Goal: Information Seeking & Learning: Learn about a topic

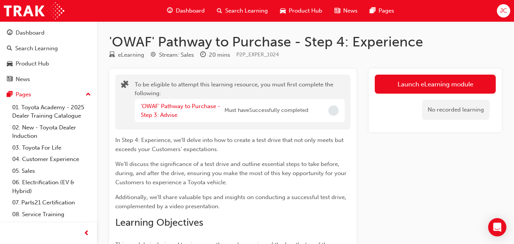
click at [183, 77] on div "To be eligible to attempt this learning resource, you must first complete the f…" at bounding box center [232, 102] width 235 height 55
click at [113, 36] on h1 "'OWAF' Pathway to Purchase - Step 4: Experience" at bounding box center [305, 41] width 393 height 17
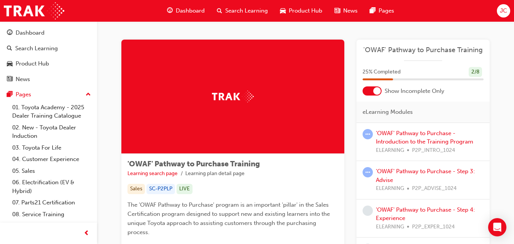
click at [372, 94] on div at bounding box center [372, 90] width 19 height 9
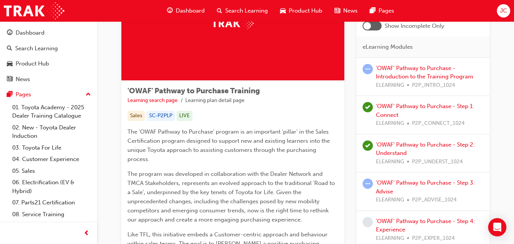
scroll to position [80, 0]
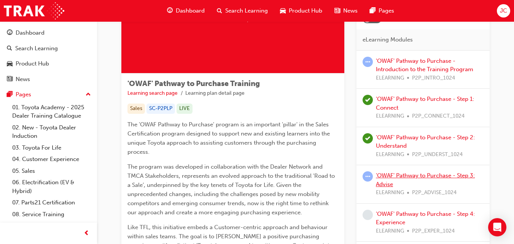
click at [418, 172] on link "'OWAF' Pathway to Purchase - Step 3: Advise" at bounding box center [425, 180] width 99 height 16
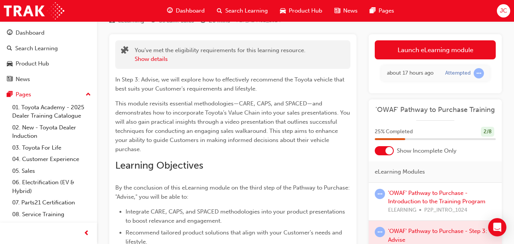
scroll to position [29, 0]
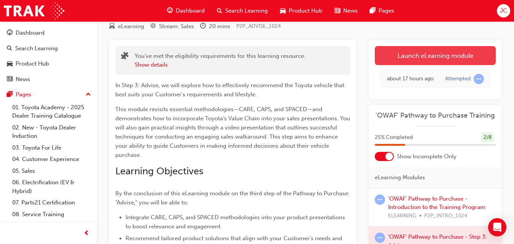
click at [460, 56] on link "Launch eLearning module" at bounding box center [435, 55] width 121 height 19
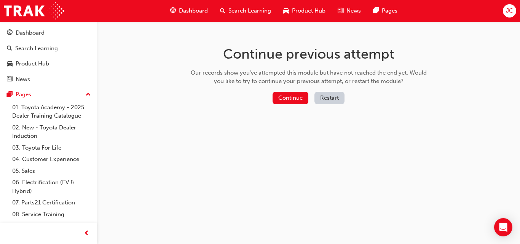
click at [330, 97] on button "Restart" at bounding box center [329, 98] width 30 height 13
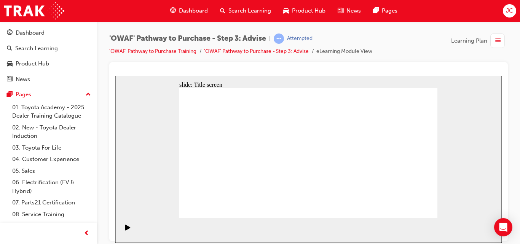
click at [516, 56] on div "'OWAF' Pathway to Purchase - Step 3: Advise | Attempted 'OWAF' Pathway to Purch…" at bounding box center [308, 123] width 423 height 204
click at [517, 59] on div "'OWAF' Pathway to Purchase - Step 3: Advise | Attempted 'OWAF' Pathway to Purch…" at bounding box center [308, 123] width 423 height 204
drag, startPoint x: 301, startPoint y: 198, endPoint x: 305, endPoint y: 204, distance: 6.9
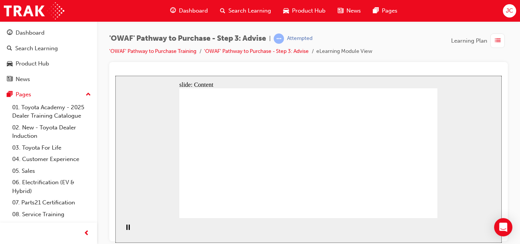
click at [451, 191] on div "slide: Content Rectangle 1 arrow_white.png Oval 1 MENU Line 1 RESOURCES Line 1 …" at bounding box center [308, 158] width 386 height 167
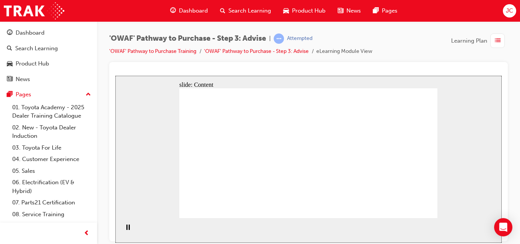
drag, startPoint x: 424, startPoint y: 144, endPoint x: 420, endPoint y: 214, distance: 70.1
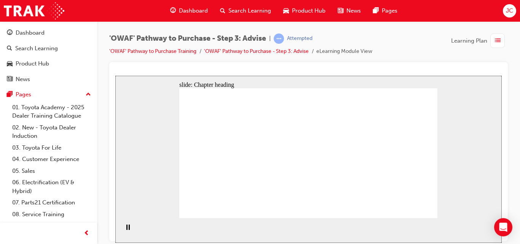
drag, startPoint x: 338, startPoint y: 119, endPoint x: 339, endPoint y: 103, distance: 16.1
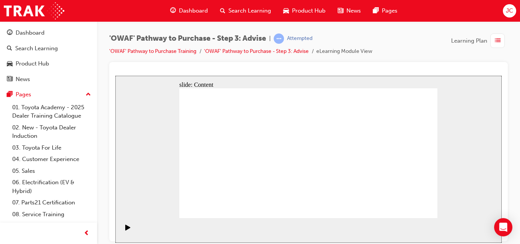
drag, startPoint x: 320, startPoint y: 181, endPoint x: 311, endPoint y: 183, distance: 9.3
drag, startPoint x: 417, startPoint y: 203, endPoint x: 420, endPoint y: 210, distance: 8.2
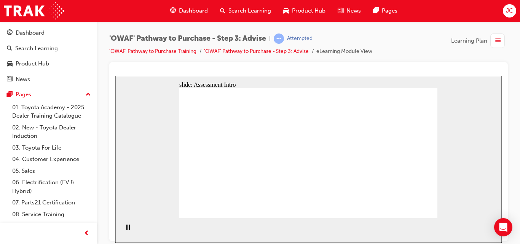
drag, startPoint x: 266, startPoint y: 195, endPoint x: 251, endPoint y: 174, distance: 26.2
drag, startPoint x: 302, startPoint y: 194, endPoint x: 246, endPoint y: 144, distance: 75.2
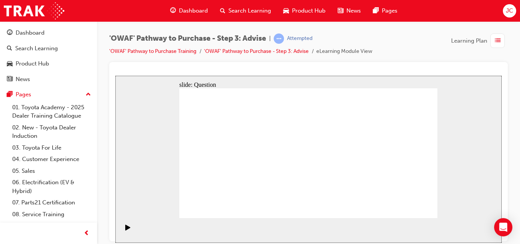
drag, startPoint x: 399, startPoint y: 191, endPoint x: 249, endPoint y: 154, distance: 154.4
drag, startPoint x: 269, startPoint y: 193, endPoint x: 291, endPoint y: 144, distance: 53.3
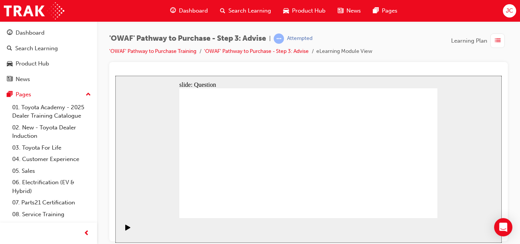
drag, startPoint x: 298, startPoint y: 189, endPoint x: 234, endPoint y: 154, distance: 73.3
drag, startPoint x: 351, startPoint y: 182, endPoint x: 352, endPoint y: 156, distance: 25.9
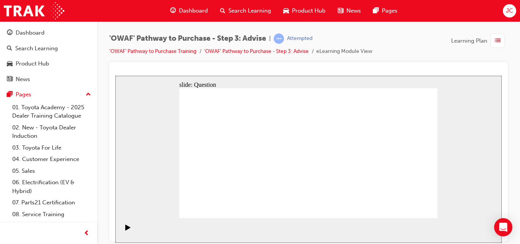
drag, startPoint x: 388, startPoint y: 177, endPoint x: 312, endPoint y: 176, distance: 75.3
drag, startPoint x: 378, startPoint y: 169, endPoint x: 225, endPoint y: 188, distance: 154.5
drag, startPoint x: 390, startPoint y: 175, endPoint x: 327, endPoint y: 168, distance: 63.9
drag, startPoint x: 385, startPoint y: 174, endPoint x: 317, endPoint y: 172, distance: 68.9
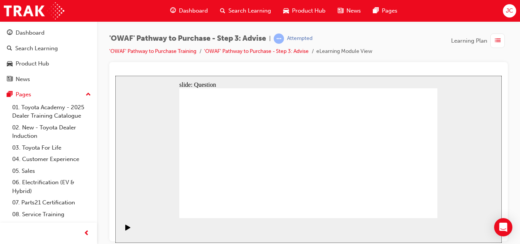
drag, startPoint x: 382, startPoint y: 167, endPoint x: 313, endPoint y: 166, distance: 69.3
drag, startPoint x: 385, startPoint y: 171, endPoint x: 199, endPoint y: 198, distance: 188.0
drag, startPoint x: 377, startPoint y: 172, endPoint x: 242, endPoint y: 173, distance: 135.5
drag, startPoint x: 385, startPoint y: 171, endPoint x: 240, endPoint y: 165, distance: 144.7
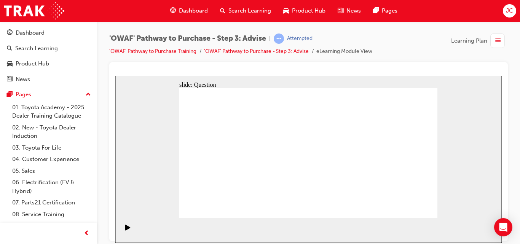
drag, startPoint x: 227, startPoint y: 142, endPoint x: 327, endPoint y: 150, distance: 100.4
drag, startPoint x: 256, startPoint y: 159, endPoint x: 337, endPoint y: 143, distance: 81.9
drag, startPoint x: 248, startPoint y: 184, endPoint x: 354, endPoint y: 149, distance: 111.3
drag, startPoint x: 214, startPoint y: 163, endPoint x: 300, endPoint y: 165, distance: 86.0
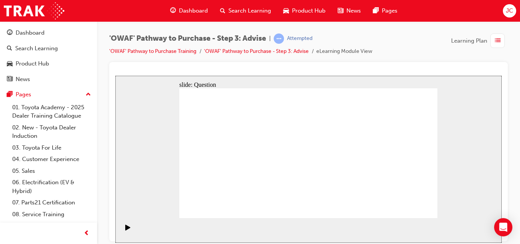
drag, startPoint x: 228, startPoint y: 179, endPoint x: 339, endPoint y: 156, distance: 113.9
drag, startPoint x: 266, startPoint y: 147, endPoint x: 272, endPoint y: 151, distance: 7.7
drag, startPoint x: 260, startPoint y: 143, endPoint x: 262, endPoint y: 188, distance: 45.7
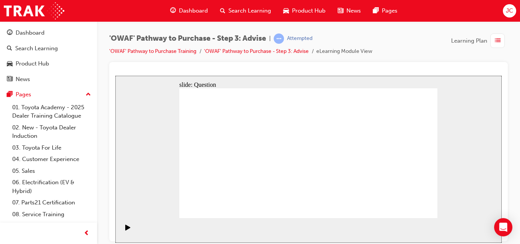
drag, startPoint x: 277, startPoint y: 138, endPoint x: 282, endPoint y: 182, distance: 44.8
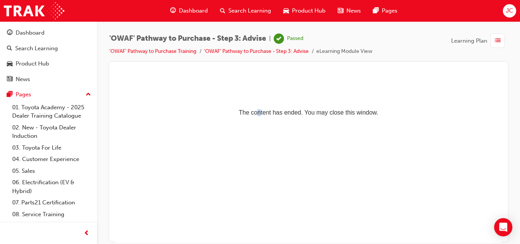
click at [256, 122] on html "The content has ended. You may close this window." at bounding box center [308, 98] width 386 height 46
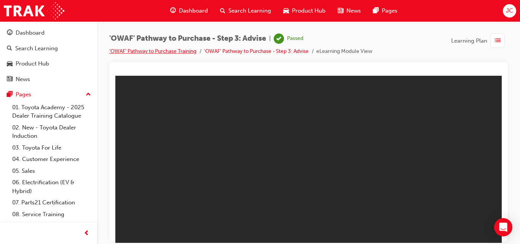
click at [152, 50] on link "'OWAF' Pathway to Purchase Training" at bounding box center [152, 51] width 87 height 6
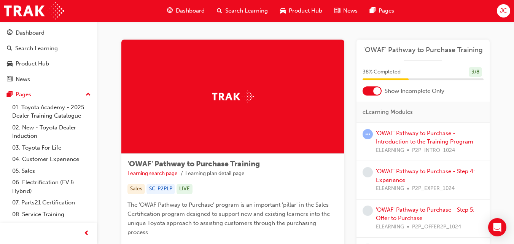
click at [373, 95] on div at bounding box center [372, 90] width 19 height 9
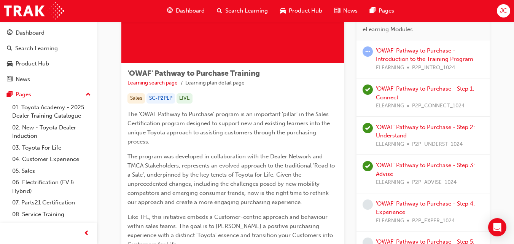
scroll to position [96, 0]
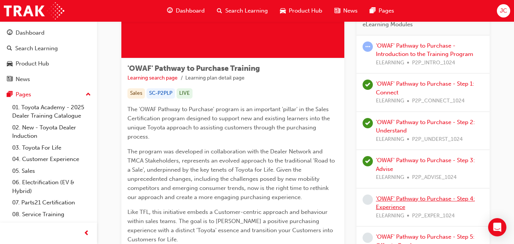
click at [433, 195] on link "'OWAF' Pathway to Purchase - Step 4: Experience" at bounding box center [425, 203] width 99 height 16
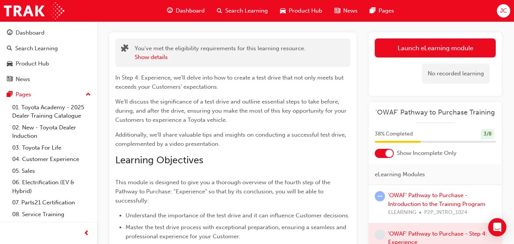
scroll to position [35, 0]
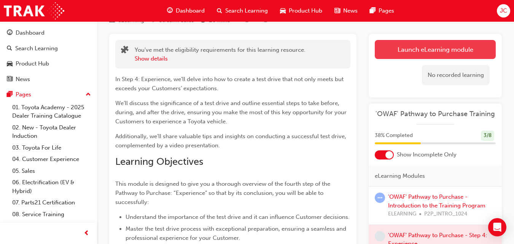
click at [456, 54] on link "Launch eLearning module" at bounding box center [435, 49] width 121 height 19
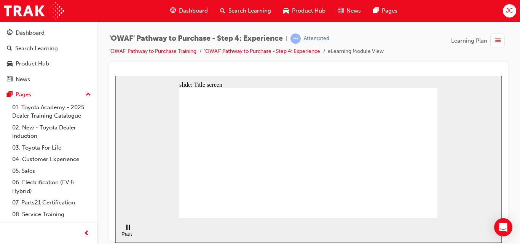
click at [463, 231] on section "Pause (Ctrl+Alt+P) Replay (Ctrl+Alt+R) Playback speed Playback Speed 2 1.75 1.5" at bounding box center [308, 230] width 386 height 25
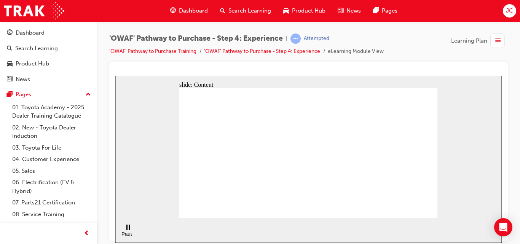
drag, startPoint x: 416, startPoint y: 207, endPoint x: 412, endPoint y: 205, distance: 3.9
drag, startPoint x: 414, startPoint y: 204, endPoint x: 414, endPoint y: 208, distance: 4.3
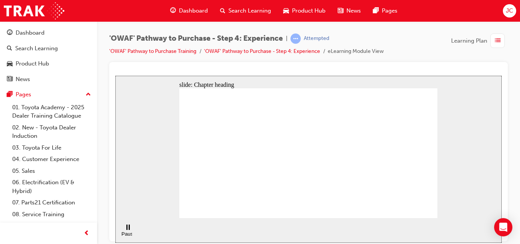
click at [107, 185] on div "'OWAF' Pathway to Purchase - Step 4: Experience | Attempted 'OWAF' Pathway to P…" at bounding box center [308, 123] width 423 height 204
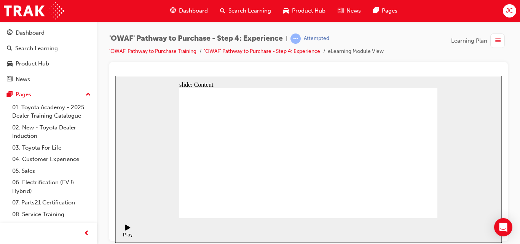
drag, startPoint x: 307, startPoint y: 152, endPoint x: 309, endPoint y: 140, distance: 12.4
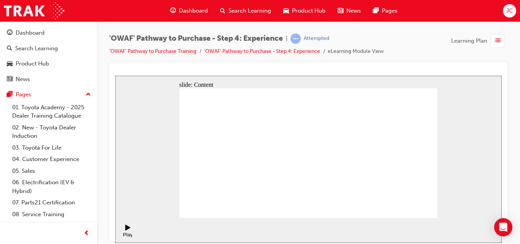
drag, startPoint x: 365, startPoint y: 191, endPoint x: 366, endPoint y: 180, distance: 11.5
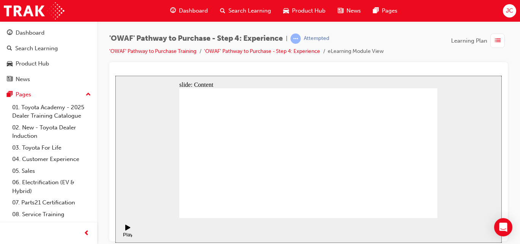
drag, startPoint x: 216, startPoint y: 173, endPoint x: 208, endPoint y: 176, distance: 8.1
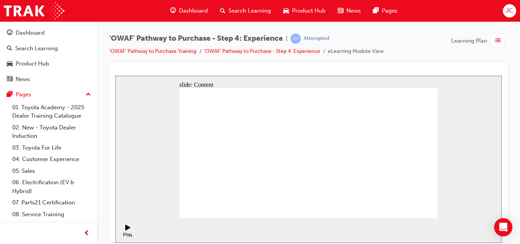
drag, startPoint x: 287, startPoint y: 189, endPoint x: 279, endPoint y: 185, distance: 9.1
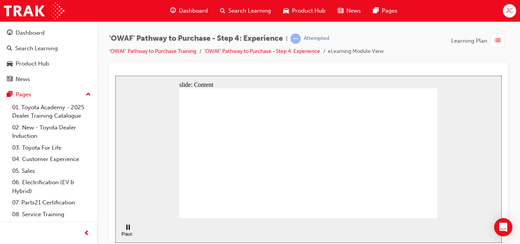
drag, startPoint x: 317, startPoint y: 147, endPoint x: 369, endPoint y: 116, distance: 60.8
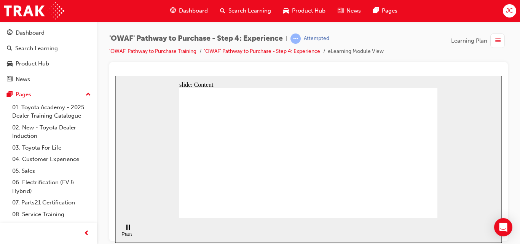
drag, startPoint x: 369, startPoint y: 116, endPoint x: 371, endPoint y: 145, distance: 29.4
drag, startPoint x: 371, startPoint y: 145, endPoint x: 313, endPoint y: 177, distance: 65.7
drag, startPoint x: 313, startPoint y: 177, endPoint x: 310, endPoint y: 210, distance: 33.6
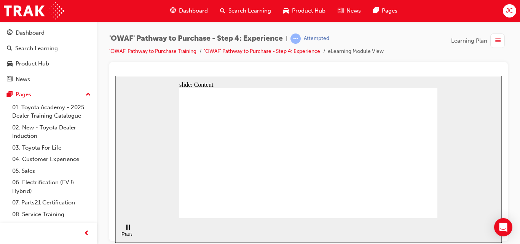
drag, startPoint x: 310, startPoint y: 210, endPoint x: 320, endPoint y: 195, distance: 17.9
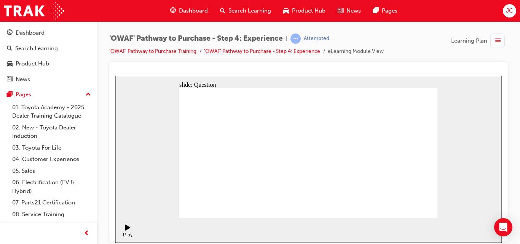
drag, startPoint x: 398, startPoint y: 123, endPoint x: 392, endPoint y: 153, distance: 31.1
checkbox input "true"
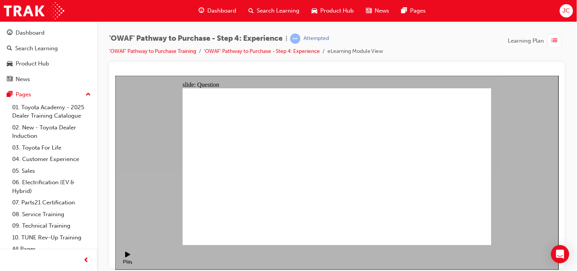
drag, startPoint x: 459, startPoint y: 2, endPoint x: 422, endPoint y: 64, distance: 72.2
click at [422, 64] on div at bounding box center [337, 165] width 456 height 206
drag, startPoint x: 566, startPoint y: 5, endPoint x: 418, endPoint y: 56, distance: 156.7
click at [418, 56] on div "'OWAF' Pathway to Purchase - Step 4: Experience | Attempted 'OWAF' Pathway to P…" at bounding box center [337, 47] width 456 height 29
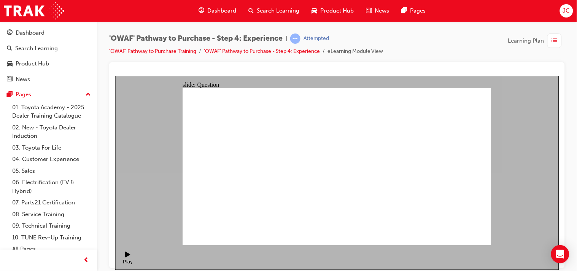
drag, startPoint x: 447, startPoint y: 210, endPoint x: 258, endPoint y: 217, distance: 189.2
drag, startPoint x: 446, startPoint y: 189, endPoint x: 264, endPoint y: 201, distance: 181.9
drag, startPoint x: 456, startPoint y: 185, endPoint x: 281, endPoint y: 195, distance: 175.3
drag, startPoint x: 446, startPoint y: 191, endPoint x: 285, endPoint y: 202, distance: 161.0
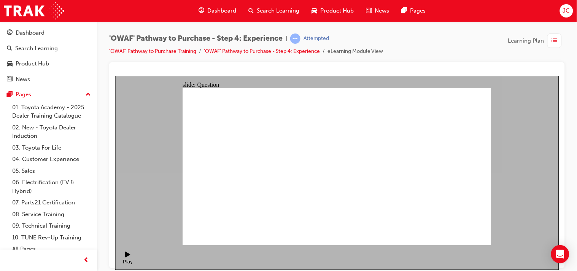
drag, startPoint x: 442, startPoint y: 194, endPoint x: 277, endPoint y: 208, distance: 165.7
drag, startPoint x: 442, startPoint y: 193, endPoint x: 367, endPoint y: 207, distance: 76.3
drag, startPoint x: 446, startPoint y: 194, endPoint x: 282, endPoint y: 199, distance: 164.1
drag, startPoint x: 441, startPoint y: 193, endPoint x: 356, endPoint y: 201, distance: 86.0
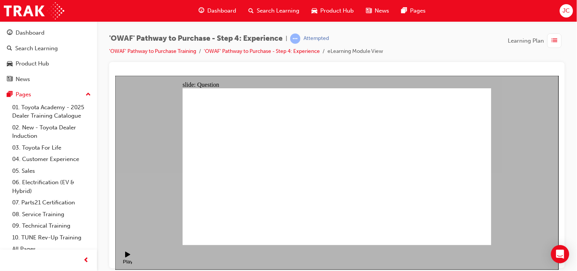
drag, startPoint x: 454, startPoint y: 177, endPoint x: 278, endPoint y: 191, distance: 177.1
drag, startPoint x: 441, startPoint y: 191, endPoint x: 266, endPoint y: 210, distance: 176.4
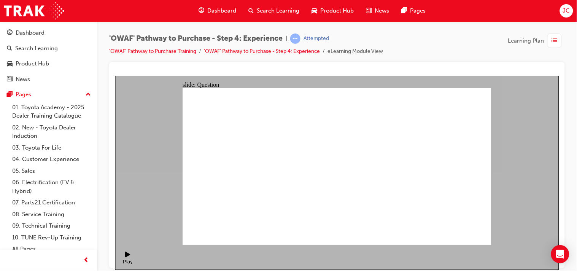
drag, startPoint x: 430, startPoint y: 189, endPoint x: 256, endPoint y: 201, distance: 174.4
drag, startPoint x: 440, startPoint y: 189, endPoint x: 280, endPoint y: 200, distance: 160.2
drag, startPoint x: 440, startPoint y: 189, endPoint x: 261, endPoint y: 207, distance: 180.2
drag, startPoint x: 452, startPoint y: 178, endPoint x: 274, endPoint y: 193, distance: 178.4
drag, startPoint x: 436, startPoint y: 187, endPoint x: 275, endPoint y: 195, distance: 161.2
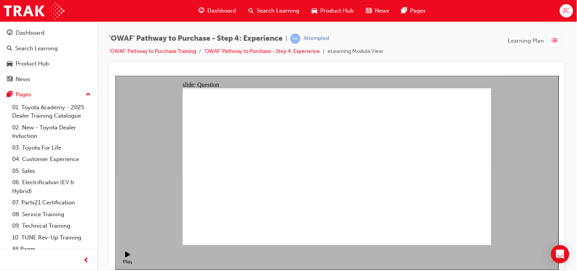
drag, startPoint x: 442, startPoint y: 189, endPoint x: 363, endPoint y: 203, distance: 80.6
drag, startPoint x: 369, startPoint y: 210, endPoint x: 397, endPoint y: 166, distance: 52.7
drag, startPoint x: 402, startPoint y: 205, endPoint x: 474, endPoint y: 159, distance: 85.4
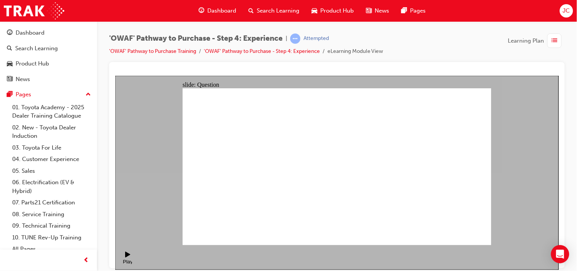
drag, startPoint x: 471, startPoint y: 153, endPoint x: 362, endPoint y: 158, distance: 108.6
drag, startPoint x: 433, startPoint y: 209, endPoint x: 464, endPoint y: 164, distance: 53.8
drag, startPoint x: 465, startPoint y: 148, endPoint x: 457, endPoint y: 142, distance: 10.3
drag, startPoint x: 468, startPoint y: 191, endPoint x: 428, endPoint y: 149, distance: 57.3
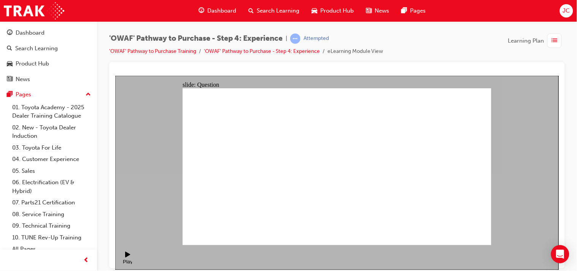
drag, startPoint x: 371, startPoint y: 169, endPoint x: 416, endPoint y: 210, distance: 61.2
drag, startPoint x: 401, startPoint y: 175, endPoint x: 410, endPoint y: 224, distance: 49.8
drag, startPoint x: 428, startPoint y: 167, endPoint x: 430, endPoint y: 212, distance: 45.4
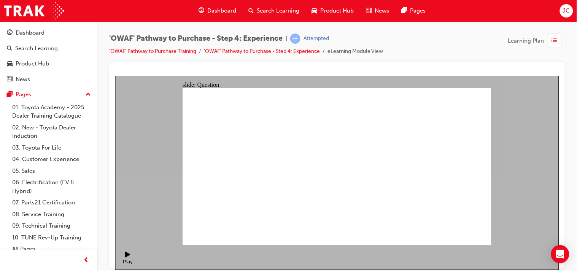
drag, startPoint x: 454, startPoint y: 165, endPoint x: 430, endPoint y: 214, distance: 55.1
drag, startPoint x: 333, startPoint y: 171, endPoint x: 400, endPoint y: 167, distance: 67.1
drag, startPoint x: 371, startPoint y: 199, endPoint x: 334, endPoint y: 160, distance: 53.6
drag, startPoint x: 401, startPoint y: 209, endPoint x: 368, endPoint y: 170, distance: 51.3
drag, startPoint x: 465, startPoint y: 214, endPoint x: 417, endPoint y: 156, distance: 75.4
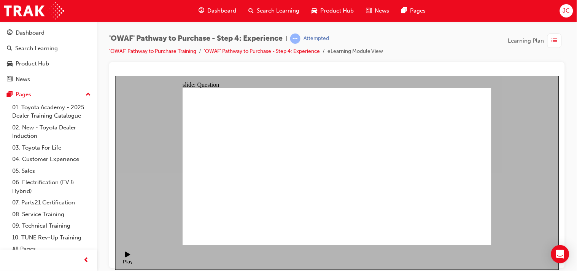
drag, startPoint x: 435, startPoint y: 195, endPoint x: 465, endPoint y: 151, distance: 53.4
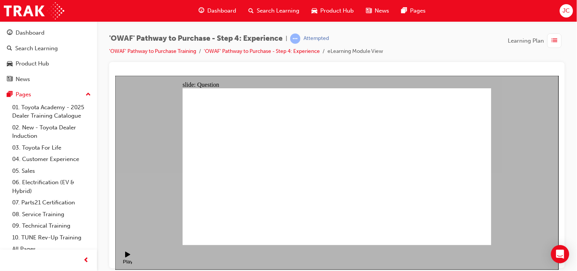
drag, startPoint x: 289, startPoint y: 201, endPoint x: 317, endPoint y: 152, distance: 55.9
drag, startPoint x: 356, startPoint y: 201, endPoint x: 414, endPoint y: 148, distance: 78.7
drag, startPoint x: 379, startPoint y: 211, endPoint x: 400, endPoint y: 169, distance: 46.6
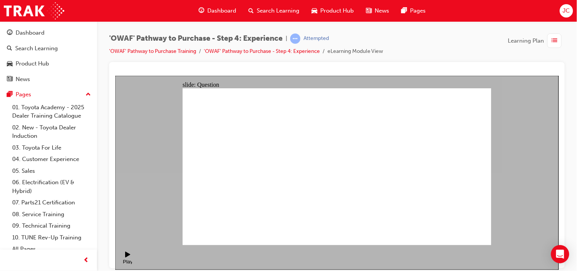
drag, startPoint x: 337, startPoint y: 147, endPoint x: 337, endPoint y: 193, distance: 45.3
drag, startPoint x: 299, startPoint y: 216, endPoint x: 331, endPoint y: 151, distance: 72.0
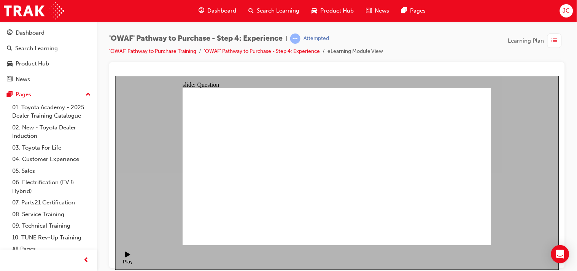
radio input "true"
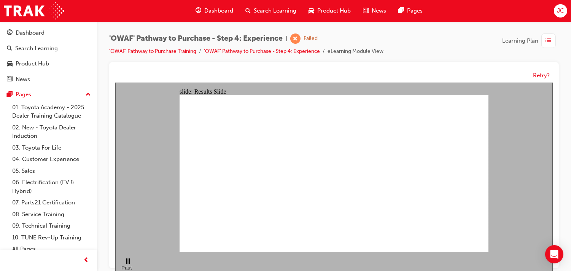
drag, startPoint x: 455, startPoint y: 234, endPoint x: 455, endPoint y: 245, distance: 11.8
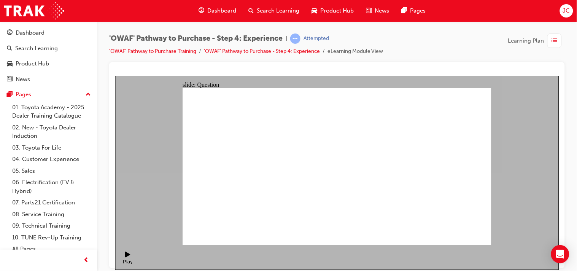
drag, startPoint x: 398, startPoint y: 118, endPoint x: 398, endPoint y: 122, distance: 4.2
checkbox input "true"
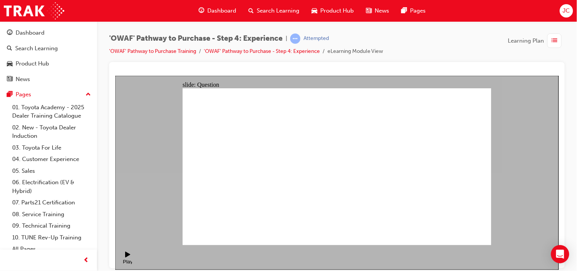
checkbox input "true"
drag, startPoint x: 438, startPoint y: 183, endPoint x: 252, endPoint y: 209, distance: 188.2
drag, startPoint x: 445, startPoint y: 185, endPoint x: 251, endPoint y: 206, distance: 195.6
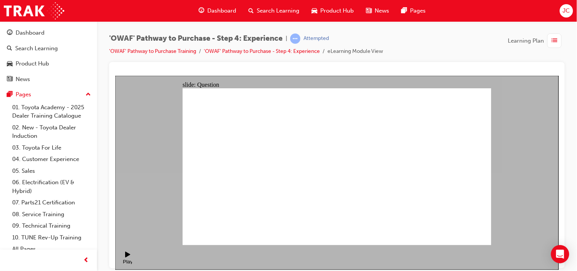
drag, startPoint x: 442, startPoint y: 188, endPoint x: 371, endPoint y: 202, distance: 72.9
drag, startPoint x: 437, startPoint y: 193, endPoint x: 261, endPoint y: 205, distance: 176.2
drag, startPoint x: 431, startPoint y: 191, endPoint x: 263, endPoint y: 211, distance: 168.7
drag, startPoint x: 439, startPoint y: 191, endPoint x: 264, endPoint y: 207, distance: 175.8
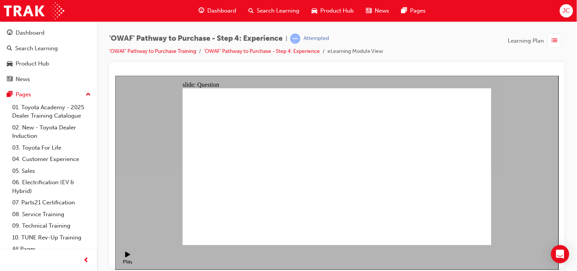
drag, startPoint x: 439, startPoint y: 191, endPoint x: 259, endPoint y: 209, distance: 181.3
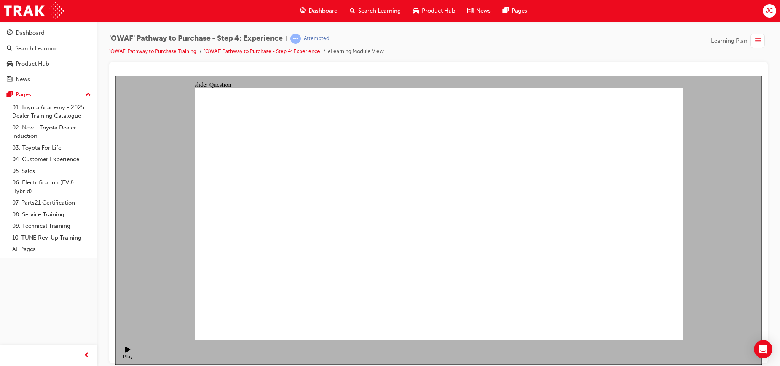
drag, startPoint x: 667, startPoint y: 76, endPoint x: 551, endPoint y: 354, distance: 301.5
click at [519, 244] on section "Play (Ctrl+Alt+P) Replay (Ctrl+Alt+R) Playback speed Playback Speed 2 1.75 1.5 …" at bounding box center [438, 351] width 646 height 25
drag, startPoint x: 434, startPoint y: 297, endPoint x: 536, endPoint y: 223, distance: 125.4
drag, startPoint x: 487, startPoint y: 285, endPoint x: 438, endPoint y: 216, distance: 84.8
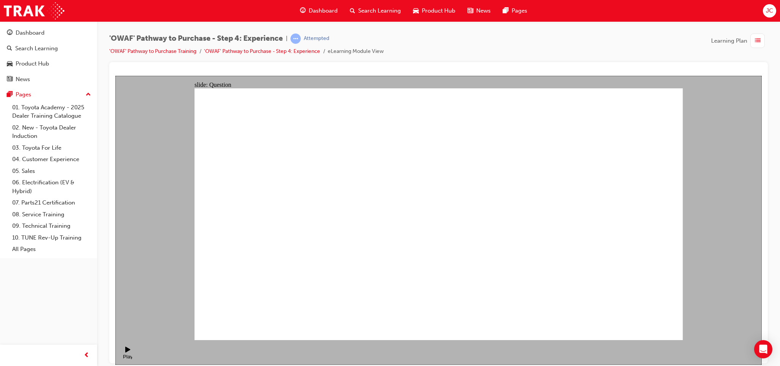
drag, startPoint x: 635, startPoint y: 285, endPoint x: 586, endPoint y: 213, distance: 87.3
drag, startPoint x: 597, startPoint y: 283, endPoint x: 599, endPoint y: 298, distance: 14.5
drag, startPoint x: 594, startPoint y: 299, endPoint x: 500, endPoint y: 226, distance: 119.0
drag, startPoint x: 527, startPoint y: 279, endPoint x: 623, endPoint y: 227, distance: 109.1
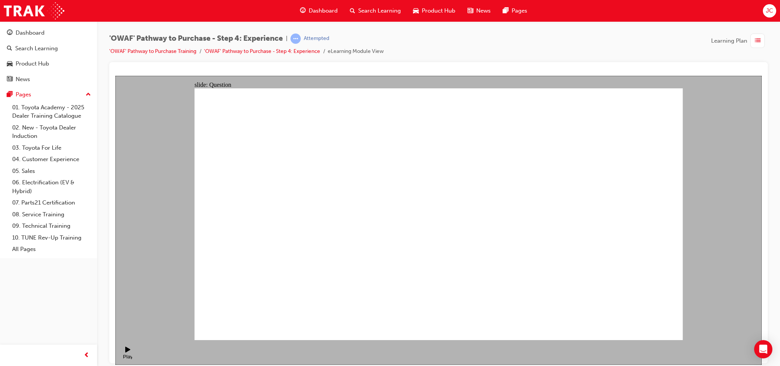
drag, startPoint x: 378, startPoint y: 295, endPoint x: 436, endPoint y: 189, distance: 120.6
drag, startPoint x: 449, startPoint y: 266, endPoint x: 554, endPoint y: 177, distance: 138.2
drag, startPoint x: 523, startPoint y: 292, endPoint x: 554, endPoint y: 226, distance: 72.7
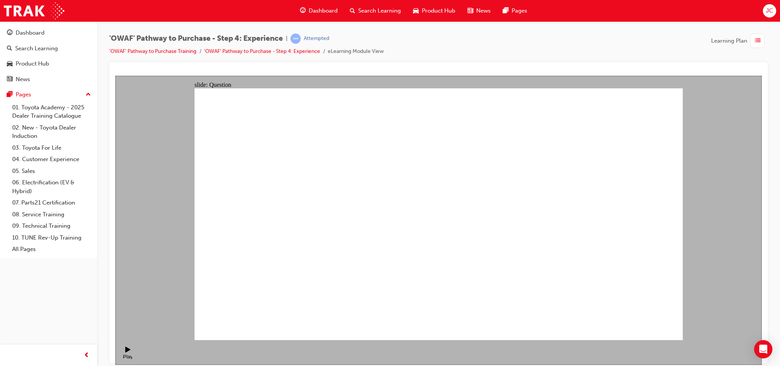
radio input "true"
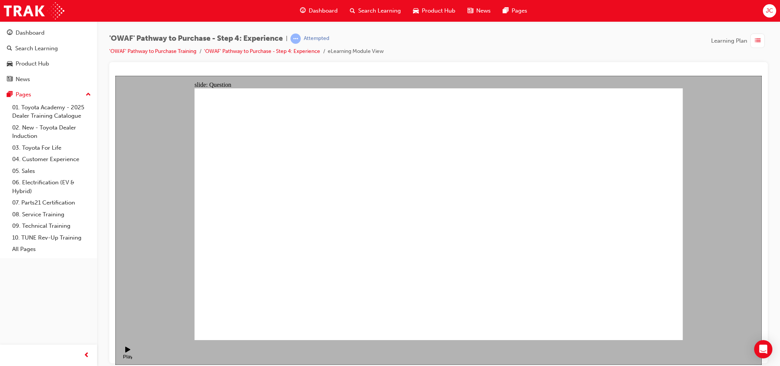
click at [166, 49] on link "'OWAF' Pathway to Purchase Training" at bounding box center [152, 51] width 87 height 6
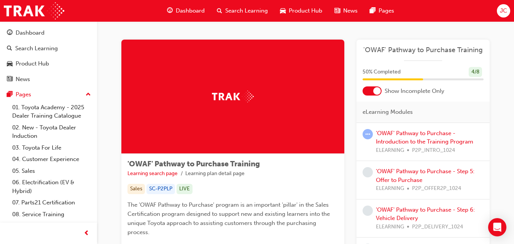
drag, startPoint x: 727, startPoint y: 3, endPoint x: 319, endPoint y: 188, distance: 448.2
click at [319, 188] on div "Sales SC-P2PLP LIVE" at bounding box center [232, 189] width 211 height 10
drag, startPoint x: 383, startPoint y: 92, endPoint x: 376, endPoint y: 91, distance: 6.9
click at [376, 91] on div "Show Incomplete Only" at bounding box center [423, 90] width 133 height 9
click at [376, 91] on div at bounding box center [377, 91] width 8 height 8
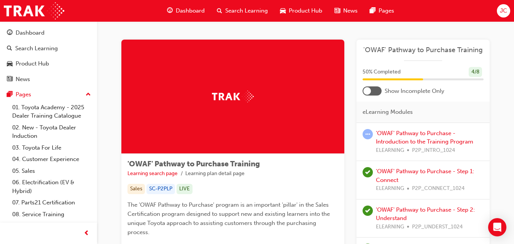
click at [376, 91] on div at bounding box center [372, 90] width 19 height 9
click at [376, 91] on div at bounding box center [377, 91] width 8 height 8
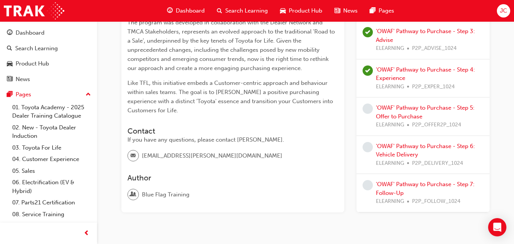
scroll to position [240, 0]
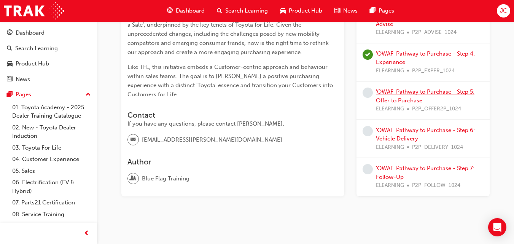
click at [436, 88] on link "'OWAF' Pathway to Purchase - Step 5: Offer to Purchase" at bounding box center [425, 96] width 99 height 16
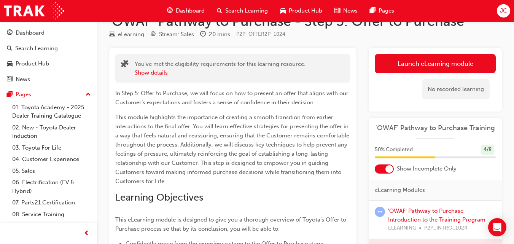
scroll to position [9, 0]
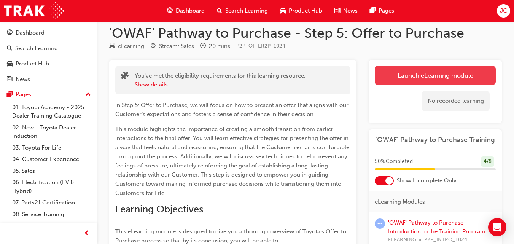
click at [443, 76] on link "Launch eLearning module" at bounding box center [435, 75] width 121 height 19
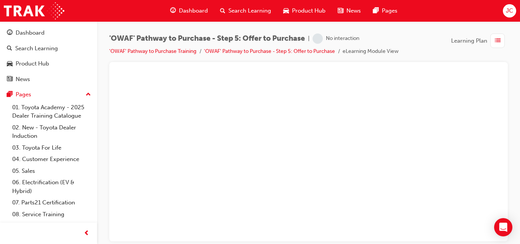
click at [518, 68] on div "'OWAF' Pathway to Purchase - Step 5: Offer to Purchase | No interaction 'OWAF' …" at bounding box center [308, 123] width 423 height 204
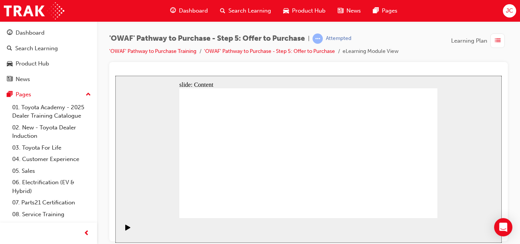
drag, startPoint x: 393, startPoint y: 154, endPoint x: 385, endPoint y: 155, distance: 8.1
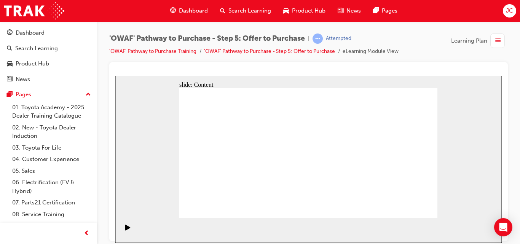
drag, startPoint x: 311, startPoint y: 190, endPoint x: 363, endPoint y: 201, distance: 52.8
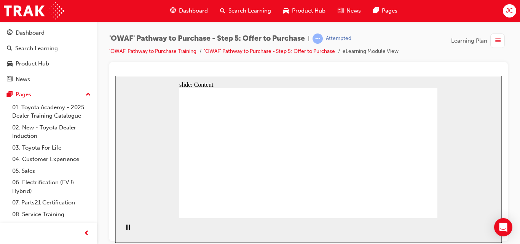
drag, startPoint x: 235, startPoint y: 176, endPoint x: 242, endPoint y: 201, distance: 25.9
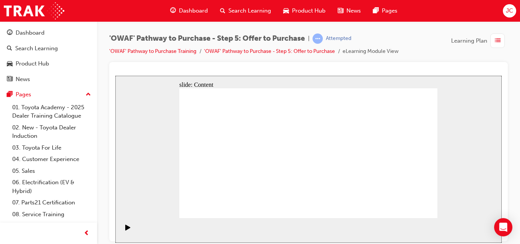
drag, startPoint x: 320, startPoint y: 132, endPoint x: 349, endPoint y: 137, distance: 30.2
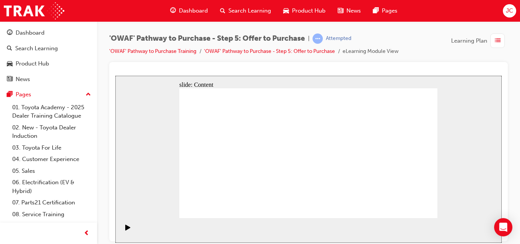
drag, startPoint x: 424, startPoint y: 103, endPoint x: 280, endPoint y: 169, distance: 158.2
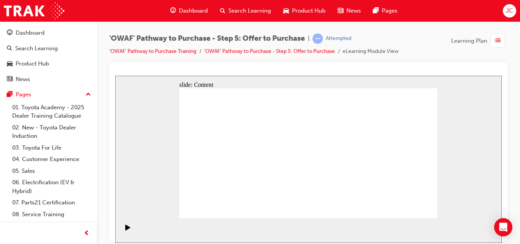
drag, startPoint x: 280, startPoint y: 183, endPoint x: 271, endPoint y: 183, distance: 8.8
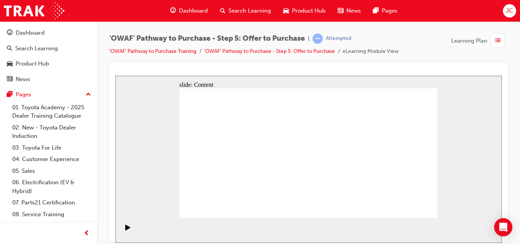
drag, startPoint x: 274, startPoint y: 191, endPoint x: 422, endPoint y: 105, distance: 170.3
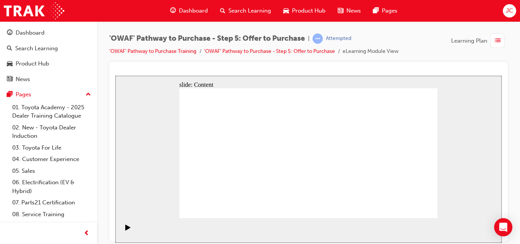
drag, startPoint x: 347, startPoint y: 188, endPoint x: 332, endPoint y: 188, distance: 14.9
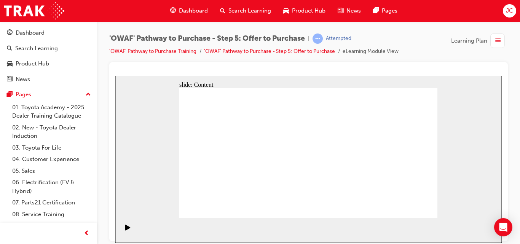
drag, startPoint x: 332, startPoint y: 188, endPoint x: 283, endPoint y: 183, distance: 49.4
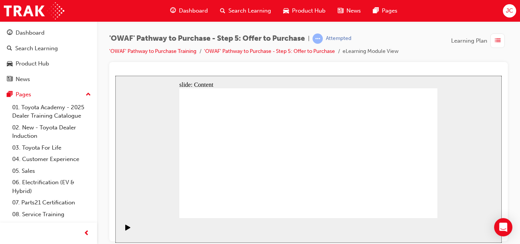
drag, startPoint x: 283, startPoint y: 183, endPoint x: 278, endPoint y: 182, distance: 5.0
drag, startPoint x: 278, startPoint y: 182, endPoint x: 282, endPoint y: 180, distance: 5.1
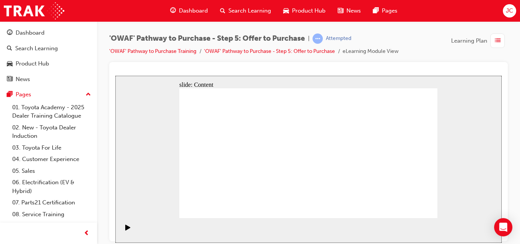
drag, startPoint x: 282, startPoint y: 180, endPoint x: 288, endPoint y: 175, distance: 7.3
drag, startPoint x: 276, startPoint y: 187, endPoint x: 388, endPoint y: 173, distance: 112.7
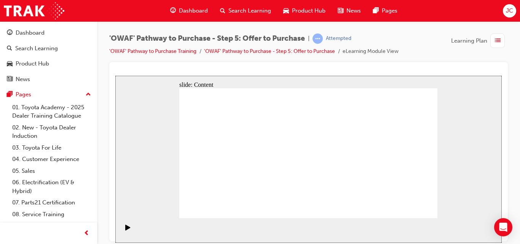
drag, startPoint x: 338, startPoint y: 134, endPoint x: 326, endPoint y: 133, distance: 11.5
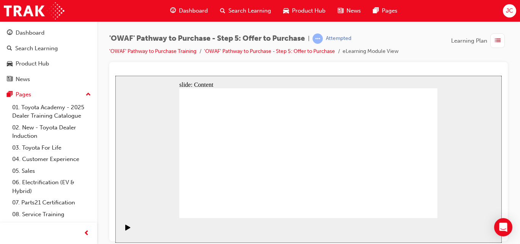
drag, startPoint x: 295, startPoint y: 135, endPoint x: 279, endPoint y: 135, distance: 15.6
drag, startPoint x: 279, startPoint y: 135, endPoint x: 333, endPoint y: 129, distance: 54.0
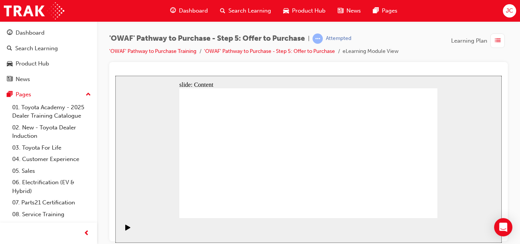
drag, startPoint x: 333, startPoint y: 129, endPoint x: 348, endPoint y: 129, distance: 15.6
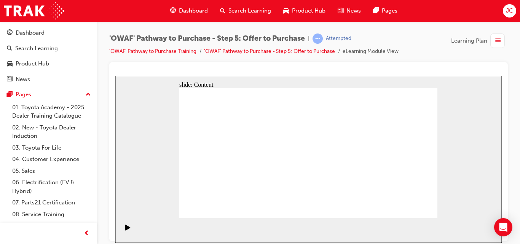
drag, startPoint x: 276, startPoint y: 184, endPoint x: 388, endPoint y: 186, distance: 111.9
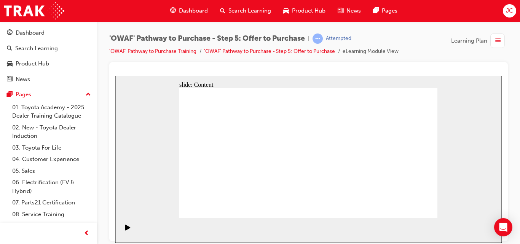
drag, startPoint x: 275, startPoint y: 182, endPoint x: 273, endPoint y: 158, distance: 23.3
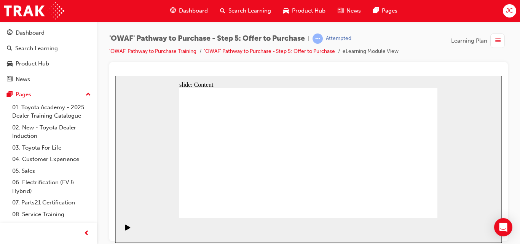
drag, startPoint x: 280, startPoint y: 186, endPoint x: 303, endPoint y: 208, distance: 31.8
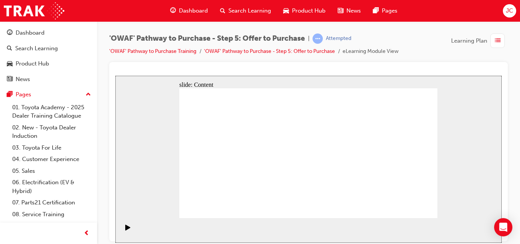
drag, startPoint x: 235, startPoint y: 180, endPoint x: 234, endPoint y: 174, distance: 6.2
drag, startPoint x: 234, startPoint y: 174, endPoint x: 310, endPoint y: 184, distance: 76.4
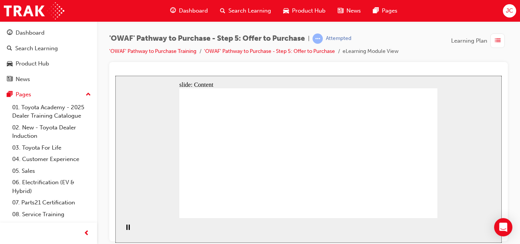
drag, startPoint x: 311, startPoint y: 185, endPoint x: 306, endPoint y: 189, distance: 6.7
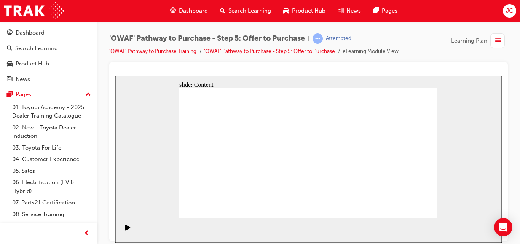
drag, startPoint x: 320, startPoint y: 186, endPoint x: 375, endPoint y: 135, distance: 74.3
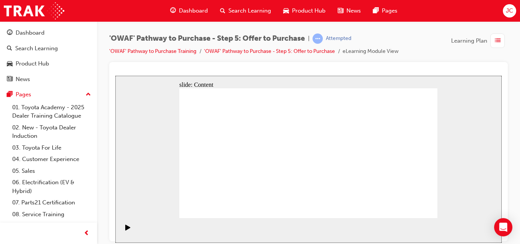
drag, startPoint x: 309, startPoint y: 193, endPoint x: 311, endPoint y: 183, distance: 9.7
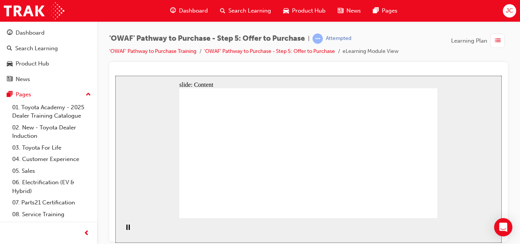
drag, startPoint x: 228, startPoint y: 122, endPoint x: 229, endPoint y: 130, distance: 8.1
drag, startPoint x: 223, startPoint y: 110, endPoint x: 229, endPoint y: 122, distance: 13.3
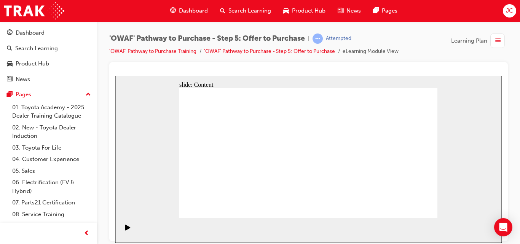
drag, startPoint x: 426, startPoint y: 214, endPoint x: 423, endPoint y: 211, distance: 4.0
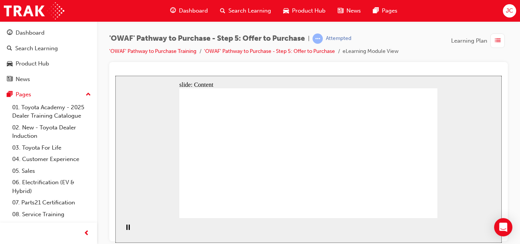
drag, startPoint x: 252, startPoint y: 136, endPoint x: 311, endPoint y: 134, distance: 59.4
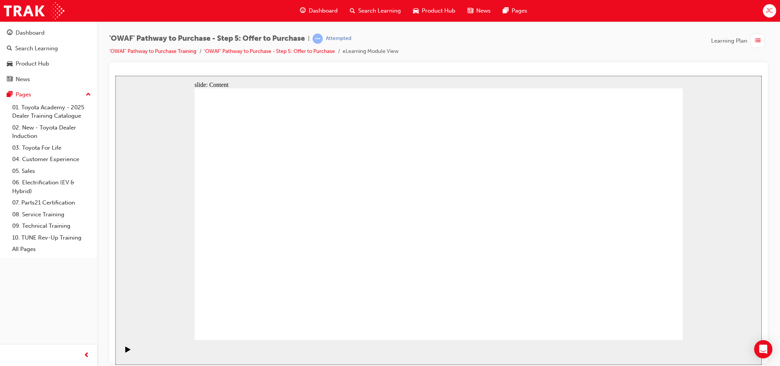
drag, startPoint x: 637, startPoint y: 314, endPoint x: 620, endPoint y: 356, distance: 45.7
click at [519, 244] on div "slide: Chapter heading Rectangle 1 What to do if a Customer doesn’t commit to a…" at bounding box center [438, 219] width 646 height 289
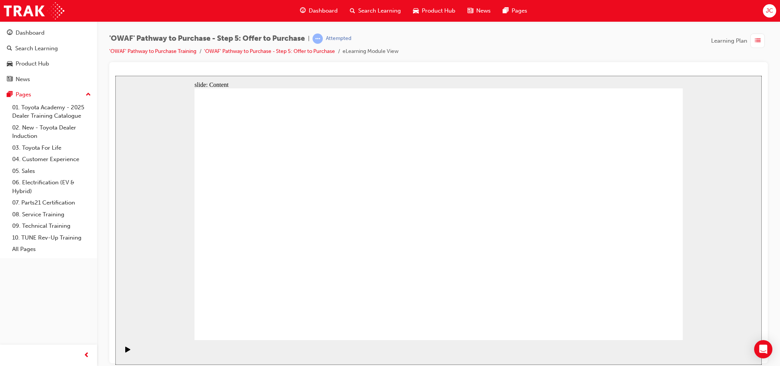
drag, startPoint x: 651, startPoint y: 315, endPoint x: 642, endPoint y: 325, distance: 13.5
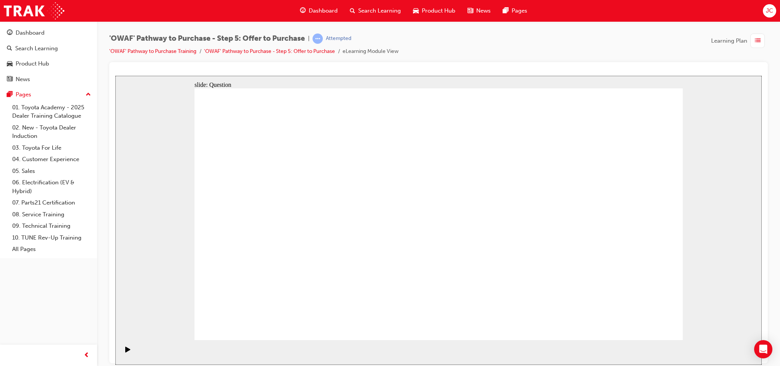
radio input "true"
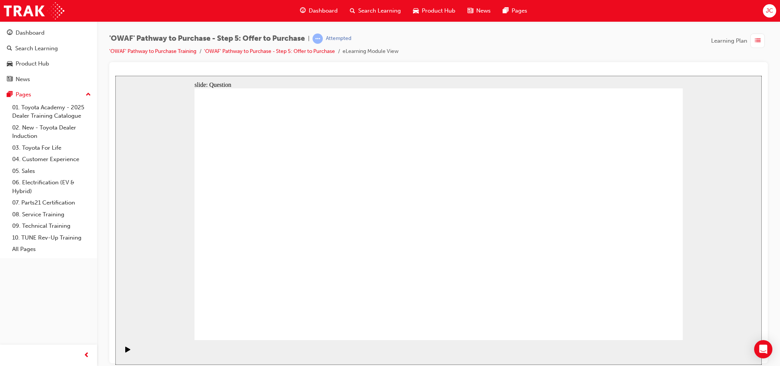
drag, startPoint x: 521, startPoint y: 209, endPoint x: 532, endPoint y: 186, distance: 26.0
radio input "false"
radio input "true"
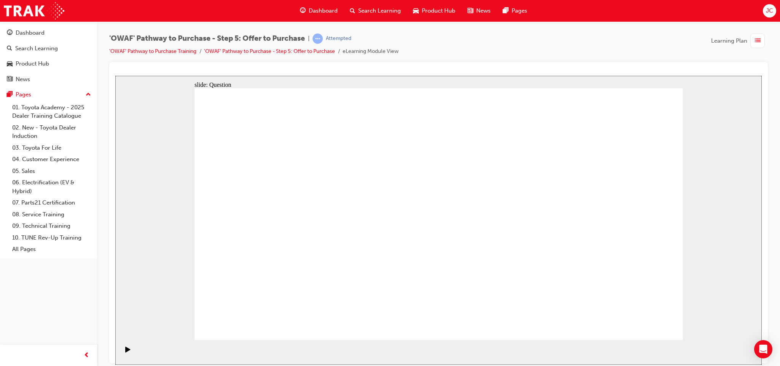
drag, startPoint x: 610, startPoint y: 195, endPoint x: 585, endPoint y: 269, distance: 78.0
drag, startPoint x: 538, startPoint y: 218, endPoint x: 483, endPoint y: 277, distance: 80.8
drag, startPoint x: 467, startPoint y: 213, endPoint x: 397, endPoint y: 274, distance: 92.8
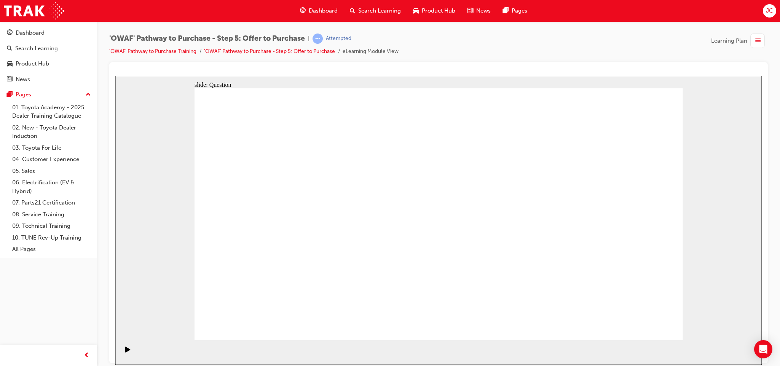
drag, startPoint x: 397, startPoint y: 219, endPoint x: 307, endPoint y: 291, distance: 115.1
drag, startPoint x: 304, startPoint y: 268, endPoint x: 402, endPoint y: 193, distance: 123.8
drag, startPoint x: 397, startPoint y: 256, endPoint x: 470, endPoint y: 186, distance: 101.5
drag, startPoint x: 487, startPoint y: 258, endPoint x: 548, endPoint y: 186, distance: 94.2
drag, startPoint x: 589, startPoint y: 247, endPoint x: 612, endPoint y: 196, distance: 55.7
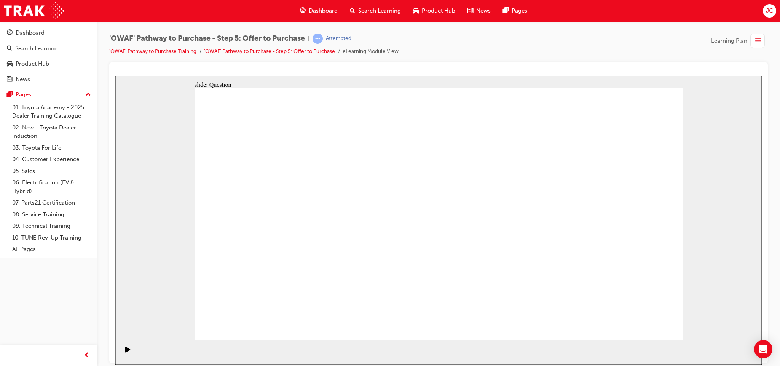
drag, startPoint x: 618, startPoint y: 208, endPoint x: 388, endPoint y: 265, distance: 236.8
drag, startPoint x: 388, startPoint y: 265, endPoint x: 293, endPoint y: 263, distance: 94.8
drag, startPoint x: 345, startPoint y: 216, endPoint x: 393, endPoint y: 277, distance: 77.8
drag, startPoint x: 533, startPoint y: 211, endPoint x: 483, endPoint y: 274, distance: 80.6
drag, startPoint x: 262, startPoint y: 213, endPoint x: 554, endPoint y: 294, distance: 303.3
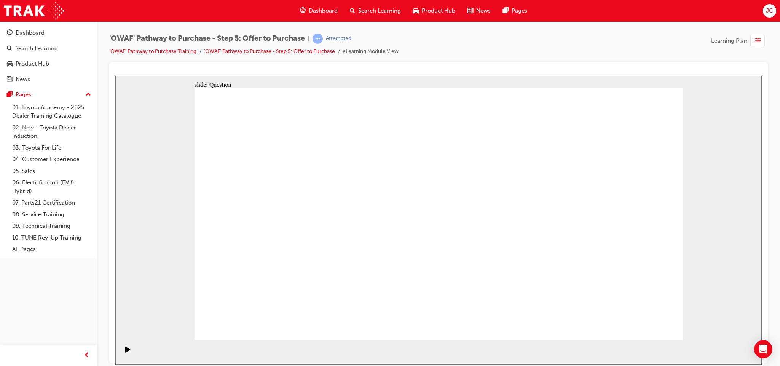
drag, startPoint x: 407, startPoint y: 276, endPoint x: 541, endPoint y: 210, distance: 149.8
drag, startPoint x: 486, startPoint y: 262, endPoint x: 398, endPoint y: 264, distance: 87.9
drag, startPoint x: 588, startPoint y: 267, endPoint x: 489, endPoint y: 268, distance: 99.7
drag, startPoint x: 487, startPoint y: 267, endPoint x: 586, endPoint y: 259, distance: 99.3
drag, startPoint x: 401, startPoint y: 207, endPoint x: 489, endPoint y: 274, distance: 110.0
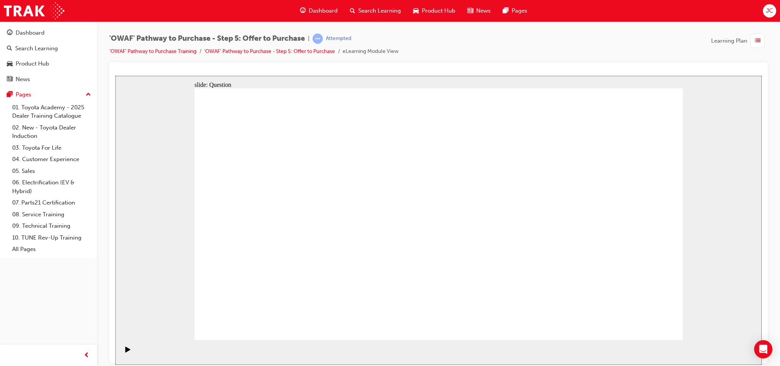
drag, startPoint x: 275, startPoint y: 211, endPoint x: 597, endPoint y: 272, distance: 327.3
drag, startPoint x: 388, startPoint y: 209, endPoint x: 476, endPoint y: 287, distance: 117.3
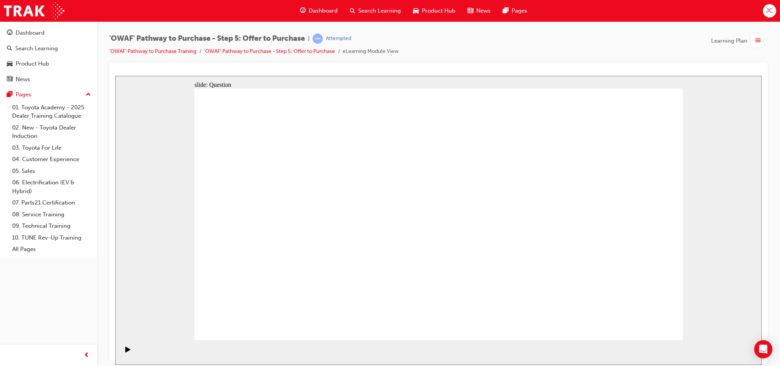
drag, startPoint x: 550, startPoint y: 201, endPoint x: 303, endPoint y: 242, distance: 250.8
drag, startPoint x: 299, startPoint y: 242, endPoint x: 296, endPoint y: 192, distance: 50.3
drag, startPoint x: 632, startPoint y: 211, endPoint x: 415, endPoint y: 199, distance: 217.2
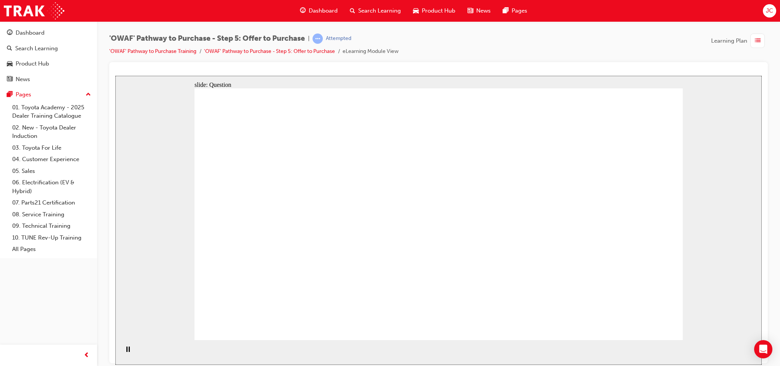
drag, startPoint x: 414, startPoint y: 198, endPoint x: 413, endPoint y: 205, distance: 7.2
drag, startPoint x: 525, startPoint y: 246, endPoint x: 392, endPoint y: 235, distance: 134.0
drag, startPoint x: 528, startPoint y: 284, endPoint x: 279, endPoint y: 234, distance: 253.9
drag, startPoint x: 605, startPoint y: 248, endPoint x: 316, endPoint y: 312, distance: 296.0
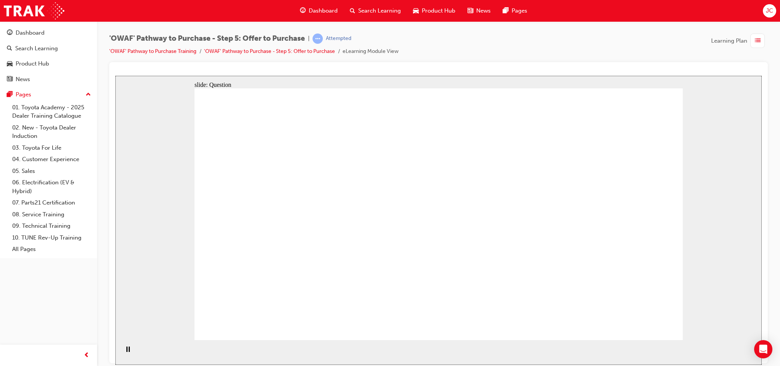
drag, startPoint x: 321, startPoint y: 306, endPoint x: 280, endPoint y: 264, distance: 58.4
drag, startPoint x: 616, startPoint y: 275, endPoint x: 408, endPoint y: 273, distance: 208.5
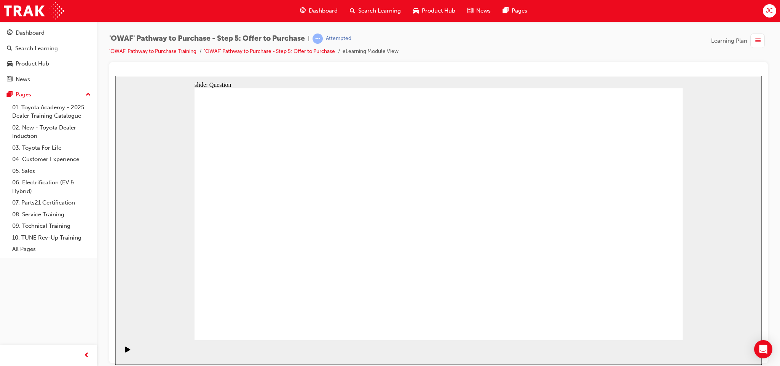
checkbox input "true"
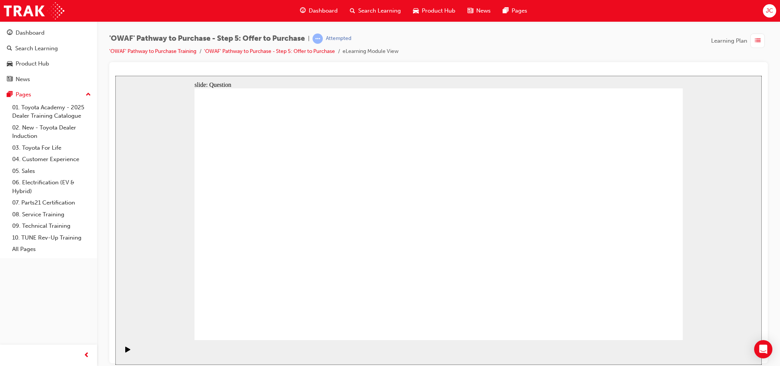
checkbox input "true"
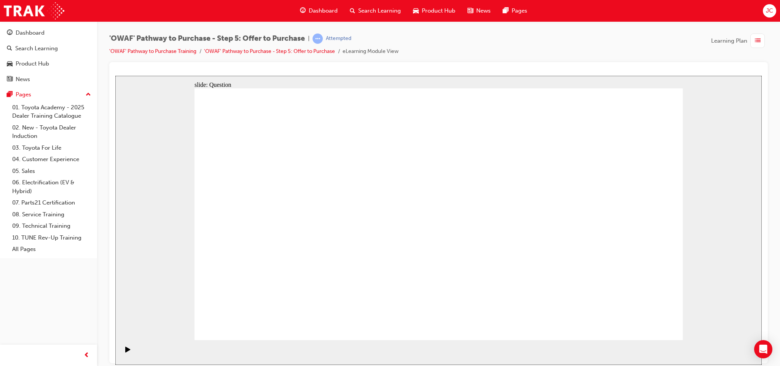
checkbox input "true"
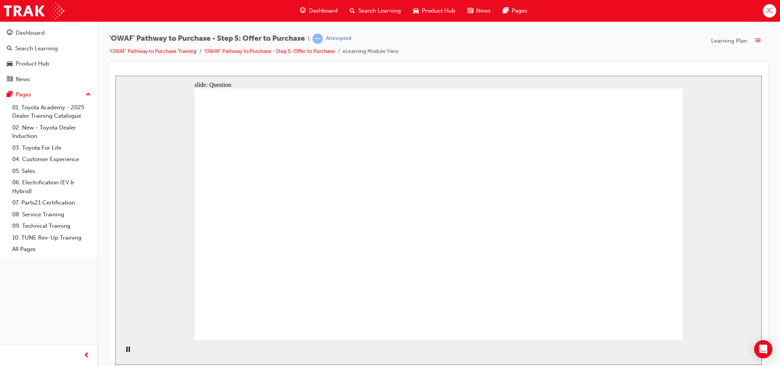
radio input "false"
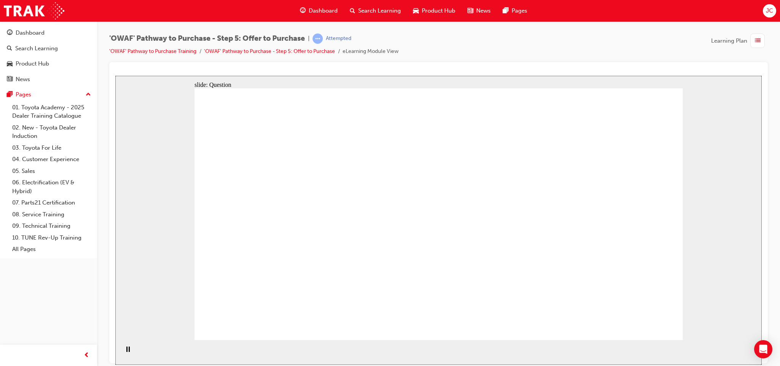
radio input "true"
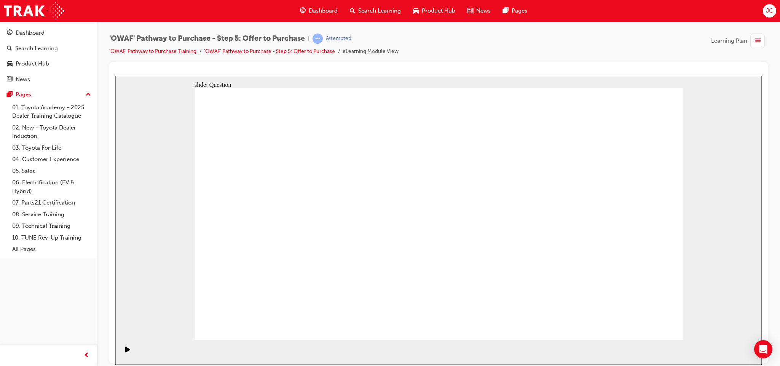
radio input "false"
radio input "true"
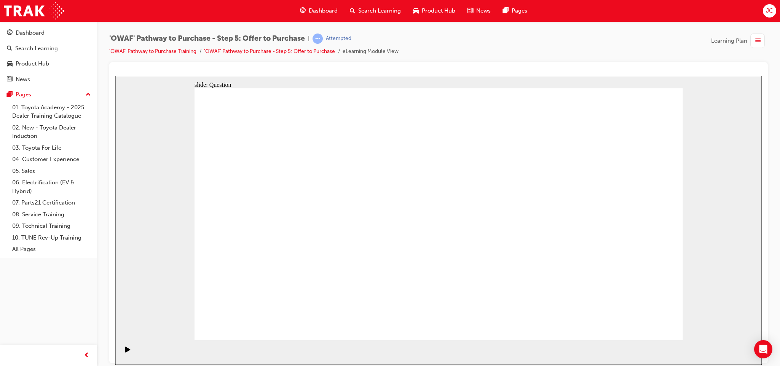
drag, startPoint x: 449, startPoint y: 255, endPoint x: 442, endPoint y: 256, distance: 7.1
drag, startPoint x: 600, startPoint y: 221, endPoint x: 612, endPoint y: 220, distance: 12.6
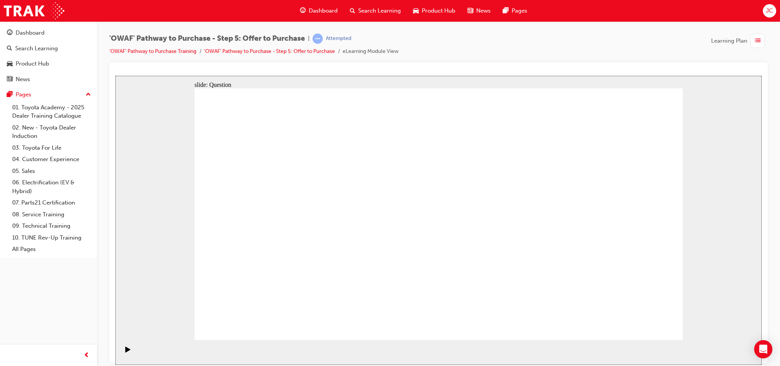
radio input "true"
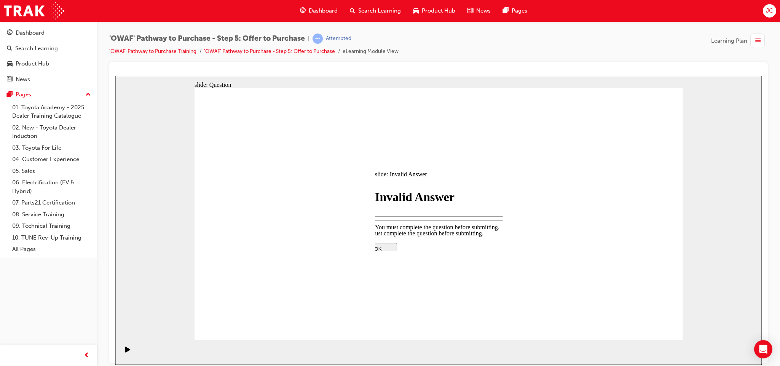
drag, startPoint x: 618, startPoint y: 323, endPoint x: 442, endPoint y: 226, distance: 200.8
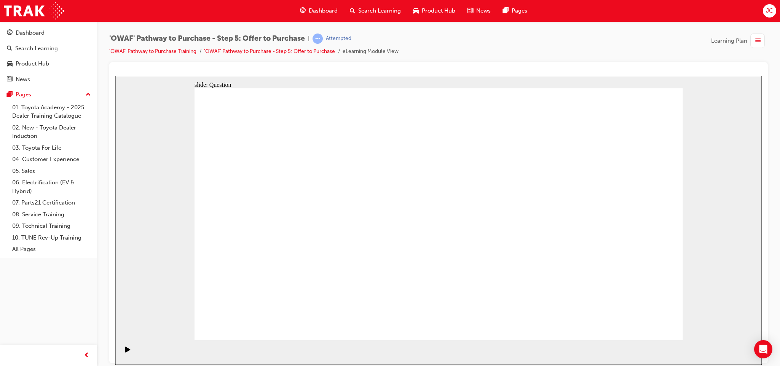
radio input "true"
drag, startPoint x: 611, startPoint y: 198, endPoint x: 302, endPoint y: 254, distance: 314.4
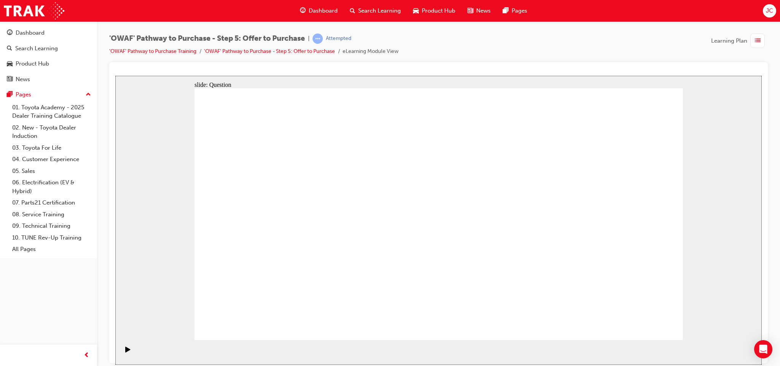
drag, startPoint x: 557, startPoint y: 211, endPoint x: 409, endPoint y: 270, distance: 159.8
drag, startPoint x: 318, startPoint y: 212, endPoint x: 461, endPoint y: 280, distance: 159.0
drag, startPoint x: 271, startPoint y: 213, endPoint x: 559, endPoint y: 330, distance: 310.3
drag, startPoint x: 249, startPoint y: 199, endPoint x: 565, endPoint y: 255, distance: 320.6
drag, startPoint x: 646, startPoint y: 331, endPoint x: 646, endPoint y: 324, distance: 6.8
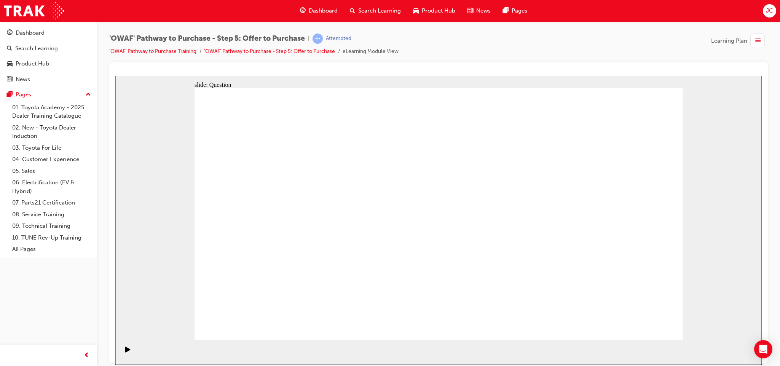
drag, startPoint x: 351, startPoint y: 212, endPoint x: 357, endPoint y: 210, distance: 6.1
drag, startPoint x: 279, startPoint y: 210, endPoint x: 505, endPoint y: 274, distance: 234.9
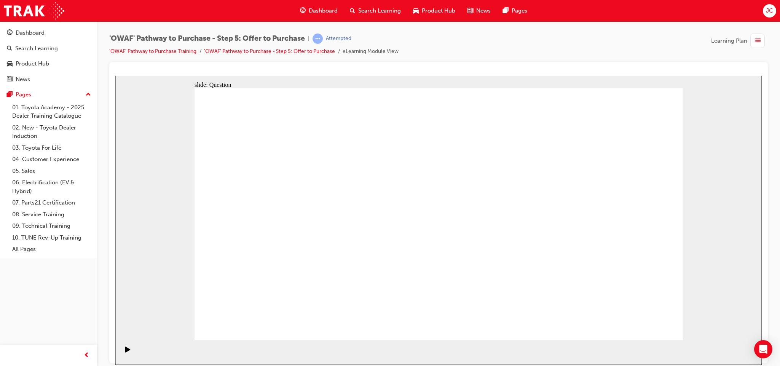
drag, startPoint x: 411, startPoint y: 212, endPoint x: 594, endPoint y: 280, distance: 195.1
drag, startPoint x: 589, startPoint y: 280, endPoint x: 424, endPoint y: 232, distance: 171.8
drag, startPoint x: 473, startPoint y: 216, endPoint x: 577, endPoint y: 264, distance: 114.4
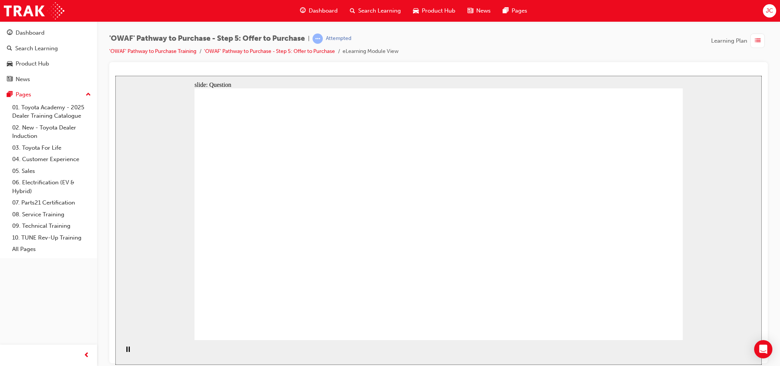
drag, startPoint x: 535, startPoint y: 204, endPoint x: 298, endPoint y: 215, distance: 237.7
drag, startPoint x: 503, startPoint y: 234, endPoint x: 396, endPoint y: 191, distance: 114.8
drag, startPoint x: 516, startPoint y: 278, endPoint x: 397, endPoint y: 232, distance: 128.3
drag, startPoint x: 584, startPoint y: 207, endPoint x: 319, endPoint y: 265, distance: 271.7
drag, startPoint x: 285, startPoint y: 215, endPoint x: 276, endPoint y: 195, distance: 21.5
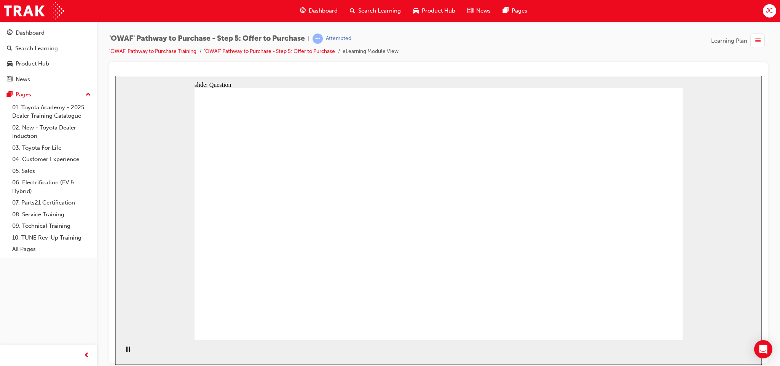
drag, startPoint x: 340, startPoint y: 247, endPoint x: 272, endPoint y: 210, distance: 77.5
drag, startPoint x: 603, startPoint y: 237, endPoint x: 304, endPoint y: 272, distance: 301.1
drag, startPoint x: 623, startPoint y: 276, endPoint x: 449, endPoint y: 268, distance: 174.5
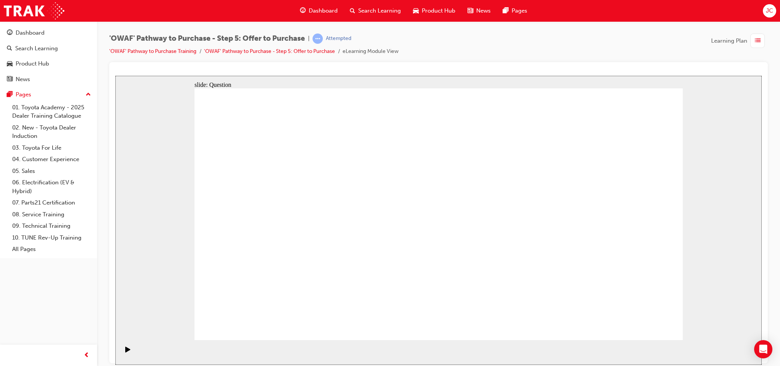
checkbox input "true"
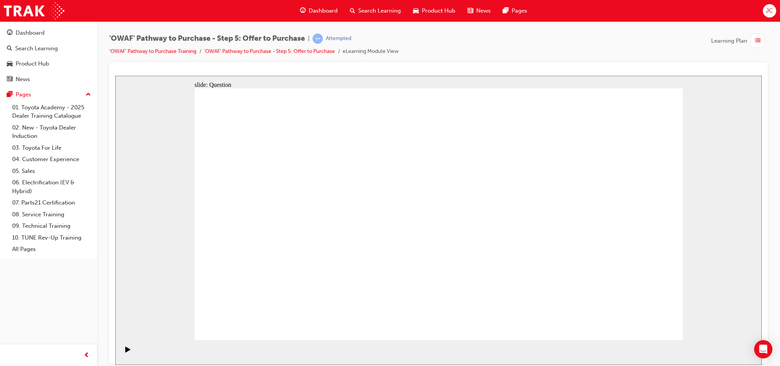
checkbox input "false"
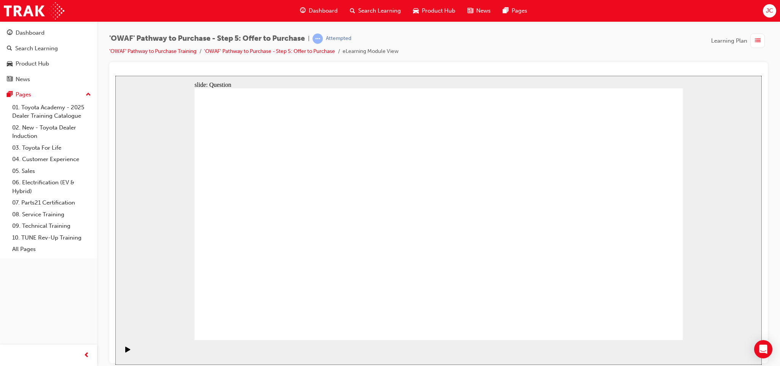
radio input "false"
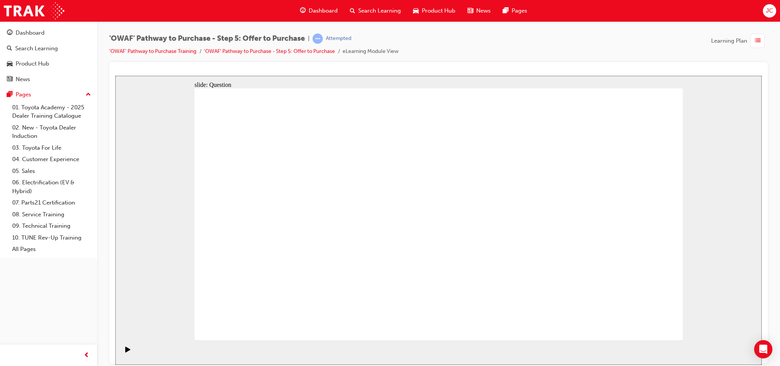
radio input "true"
drag, startPoint x: 548, startPoint y: 218, endPoint x: 517, endPoint y: 214, distance: 31.4
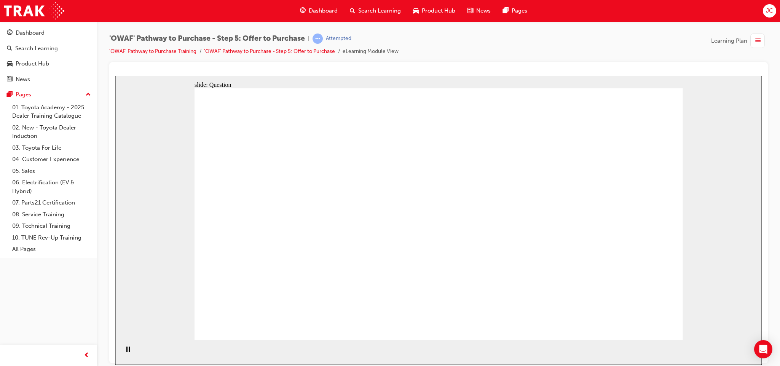
radio input "true"
drag, startPoint x: 597, startPoint y: 212, endPoint x: 250, endPoint y: 284, distance: 354.5
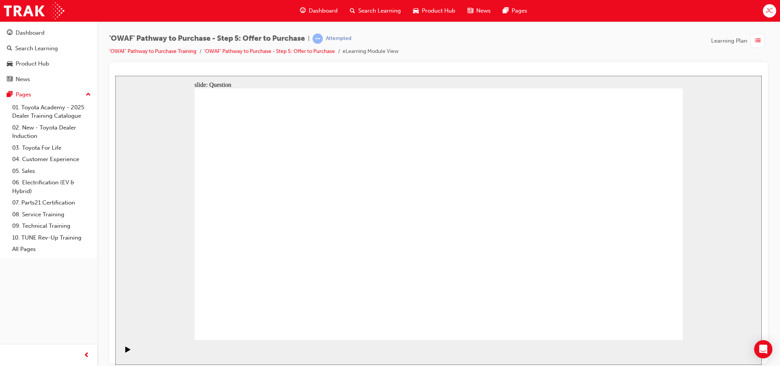
drag, startPoint x: 527, startPoint y: 209, endPoint x: 400, endPoint y: 270, distance: 140.9
drag, startPoint x: 462, startPoint y: 206, endPoint x: 483, endPoint y: 268, distance: 65.7
drag, startPoint x: 498, startPoint y: 259, endPoint x: 496, endPoint y: 208, distance: 51.4
drag, startPoint x: 345, startPoint y: 204, endPoint x: 493, endPoint y: 277, distance: 165.4
drag, startPoint x: 281, startPoint y: 203, endPoint x: 583, endPoint y: 267, distance: 308.5
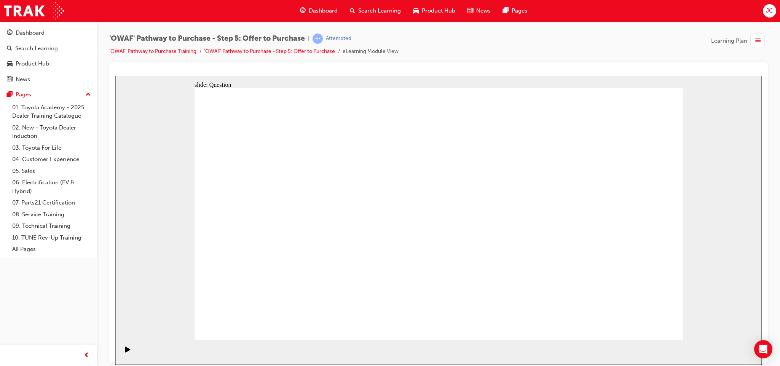
drag, startPoint x: 412, startPoint y: 203, endPoint x: 481, endPoint y: 265, distance: 92.7
drag, startPoint x: 271, startPoint y: 209, endPoint x: 557, endPoint y: 259, distance: 290.8
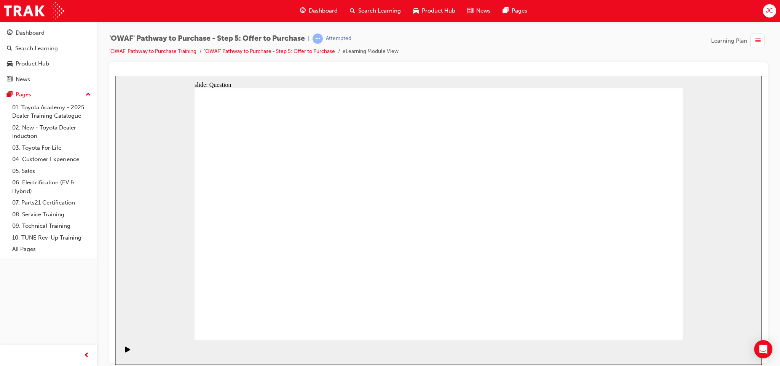
drag, startPoint x: 542, startPoint y: 197, endPoint x: 309, endPoint y: 188, distance: 233.8
drag, startPoint x: 531, startPoint y: 228, endPoint x: 405, endPoint y: 216, distance: 126.2
drag, startPoint x: 540, startPoint y: 258, endPoint x: 541, endPoint y: 267, distance: 9.2
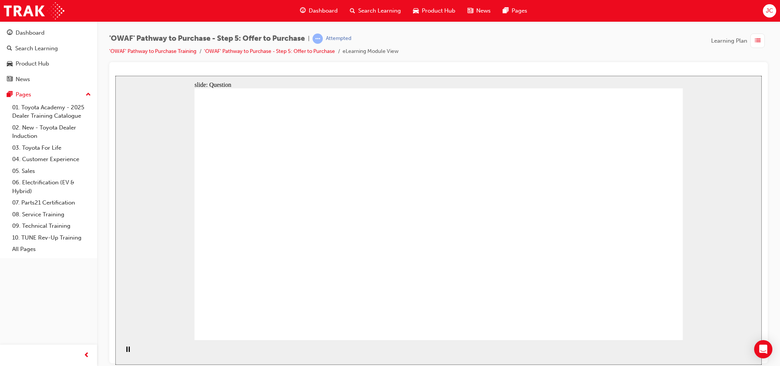
drag, startPoint x: 540, startPoint y: 268, endPoint x: 414, endPoint y: 272, distance: 126.8
drag, startPoint x: 623, startPoint y: 196, endPoint x: 426, endPoint y: 187, distance: 196.6
drag, startPoint x: 605, startPoint y: 232, endPoint x: 313, endPoint y: 212, distance: 292.9
drag, startPoint x: 595, startPoint y: 270, endPoint x: 291, endPoint y: 244, distance: 304.8
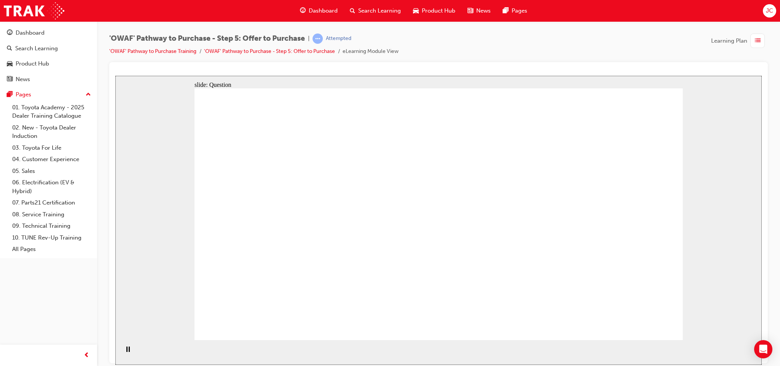
drag, startPoint x: 358, startPoint y: 255, endPoint x: 584, endPoint y: 348, distance: 244.6
checkbox input "true"
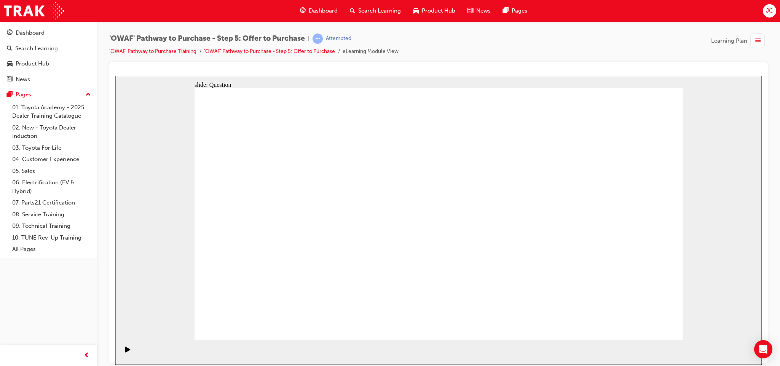
drag, startPoint x: 268, startPoint y: 273, endPoint x: 393, endPoint y: 262, distance: 125.3
checkbox input "true"
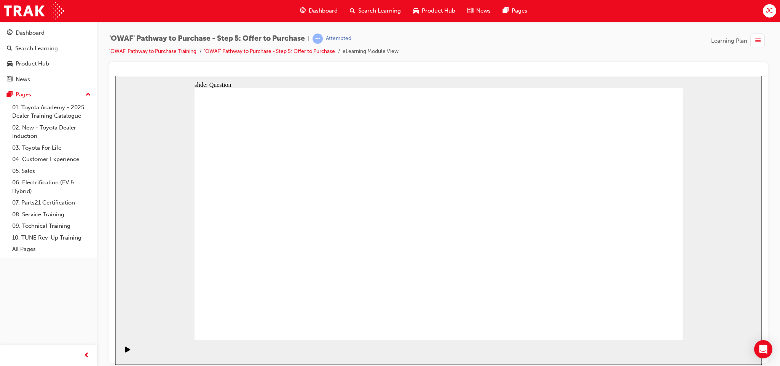
checkbox input "true"
drag, startPoint x: 256, startPoint y: 237, endPoint x: 515, endPoint y: 280, distance: 262.2
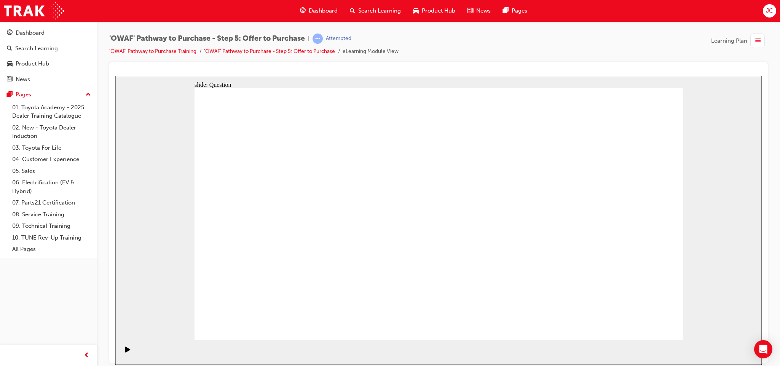
checkbox input "true"
drag, startPoint x: 545, startPoint y: 131, endPoint x: 622, endPoint y: 275, distance: 163.4
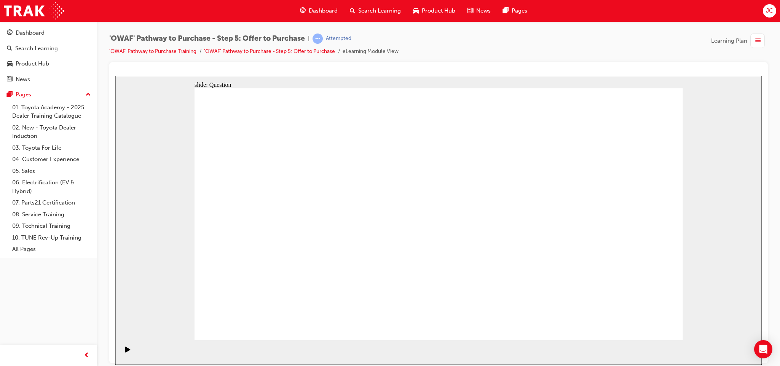
radio input "false"
radio input "true"
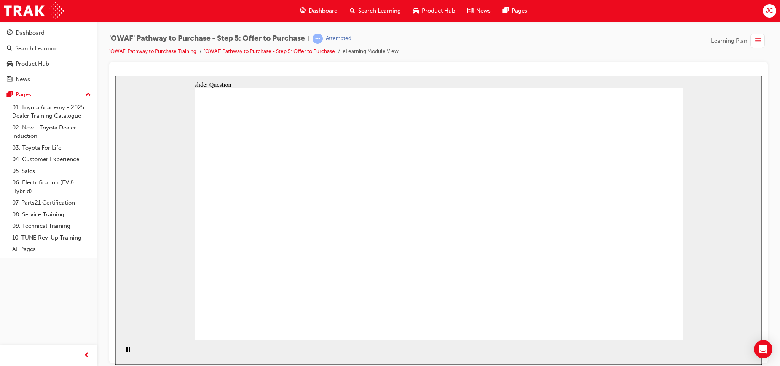
radio input "true"
drag, startPoint x: 598, startPoint y: 201, endPoint x: 284, endPoint y: 269, distance: 321.4
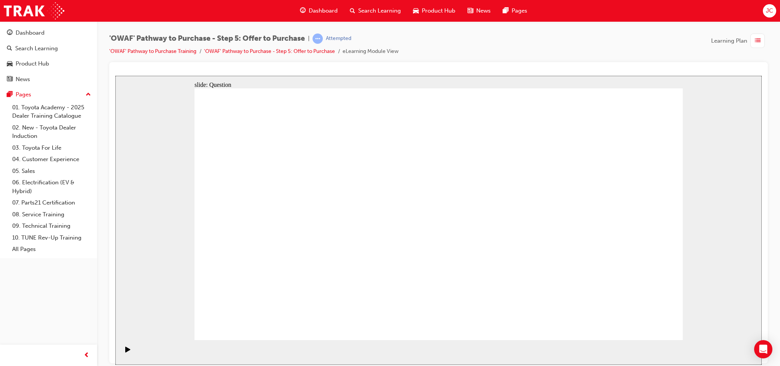
drag, startPoint x: 534, startPoint y: 208, endPoint x: 389, endPoint y: 268, distance: 157.1
drag, startPoint x: 409, startPoint y: 211, endPoint x: 489, endPoint y: 285, distance: 109.0
drag, startPoint x: 469, startPoint y: 197, endPoint x: 440, endPoint y: 194, distance: 29.9
drag, startPoint x: 347, startPoint y: 200, endPoint x: 588, endPoint y: 258, distance: 247.4
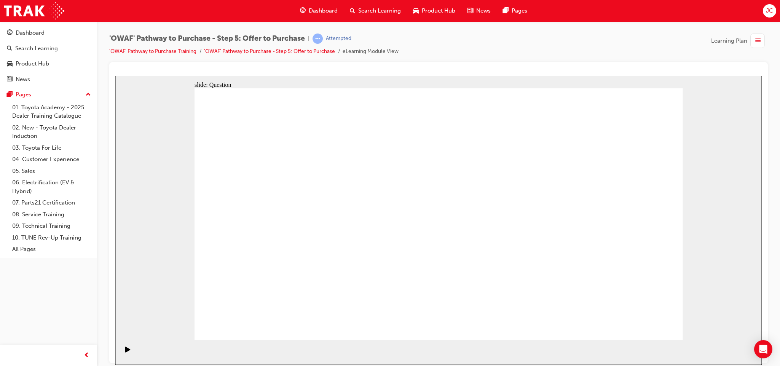
drag, startPoint x: 332, startPoint y: 202, endPoint x: 473, endPoint y: 256, distance: 150.5
drag, startPoint x: 385, startPoint y: 207, endPoint x: 390, endPoint y: 207, distance: 5.4
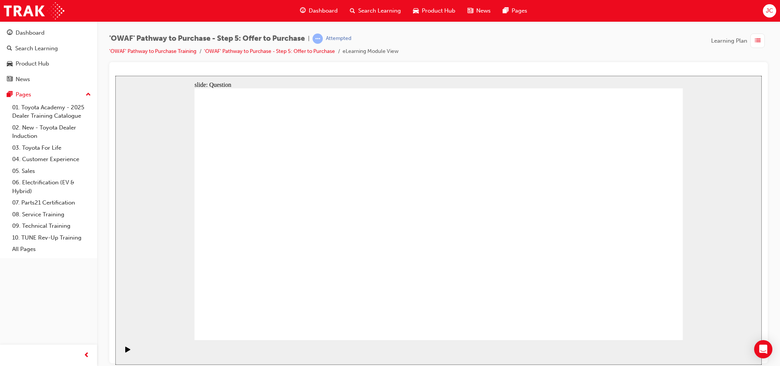
drag, startPoint x: 474, startPoint y: 210, endPoint x: 484, endPoint y: 200, distance: 14.3
drag, startPoint x: 281, startPoint y: 196, endPoint x: 592, endPoint y: 253, distance: 315.7
drag, startPoint x: 542, startPoint y: 189, endPoint x: 327, endPoint y: 198, distance: 215.6
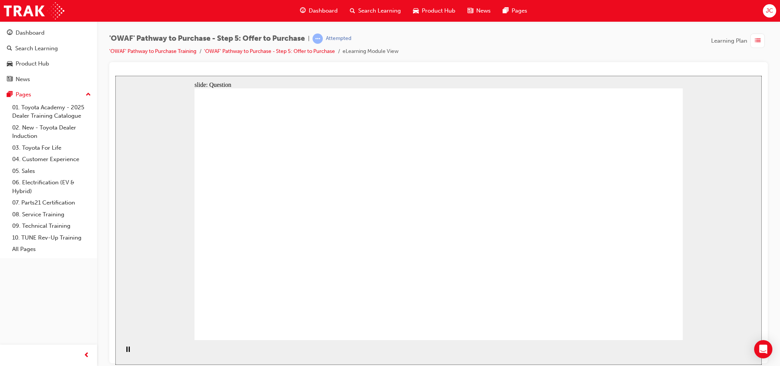
drag, startPoint x: 328, startPoint y: 209, endPoint x: 419, endPoint y: 197, distance: 92.1
drag, startPoint x: 513, startPoint y: 229, endPoint x: 377, endPoint y: 233, distance: 135.9
drag, startPoint x: 514, startPoint y: 274, endPoint x: 212, endPoint y: 217, distance: 307.9
drag, startPoint x: 250, startPoint y: 210, endPoint x: 331, endPoint y: 175, distance: 88.0
drag, startPoint x: 313, startPoint y: 194, endPoint x: 294, endPoint y: 211, distance: 25.6
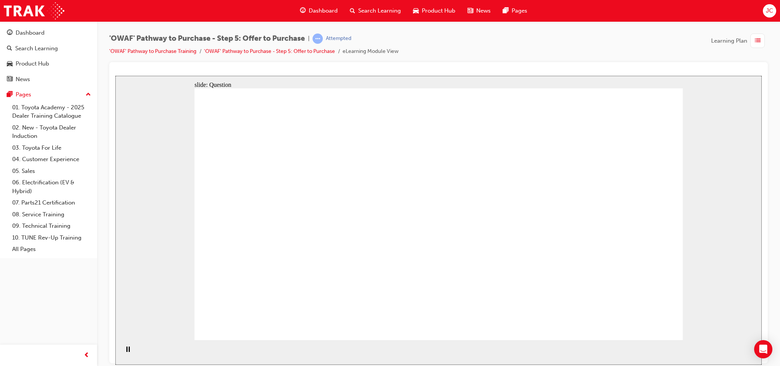
drag, startPoint x: 588, startPoint y: 206, endPoint x: 289, endPoint y: 246, distance: 301.7
drag, startPoint x: 289, startPoint y: 246, endPoint x: 264, endPoint y: 246, distance: 25.5
drag, startPoint x: 596, startPoint y: 226, endPoint x: 390, endPoint y: 270, distance: 210.2
drag, startPoint x: 599, startPoint y: 263, endPoint x: 256, endPoint y: 261, distance: 342.5
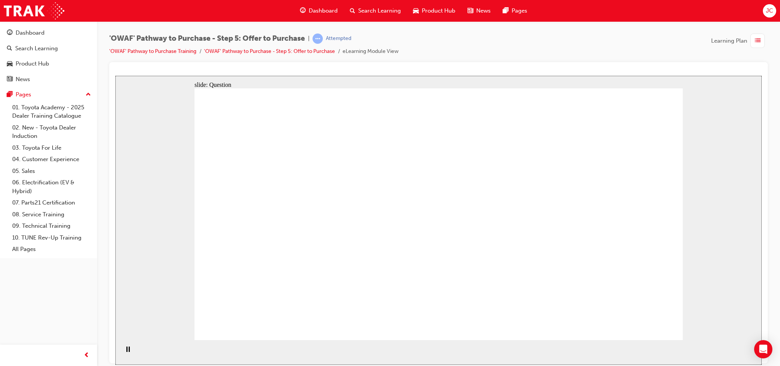
checkbox input "true"
drag, startPoint x: 351, startPoint y: 255, endPoint x: 377, endPoint y: 247, distance: 27.2
drag, startPoint x: 401, startPoint y: 251, endPoint x: 539, endPoint y: 255, distance: 138.2
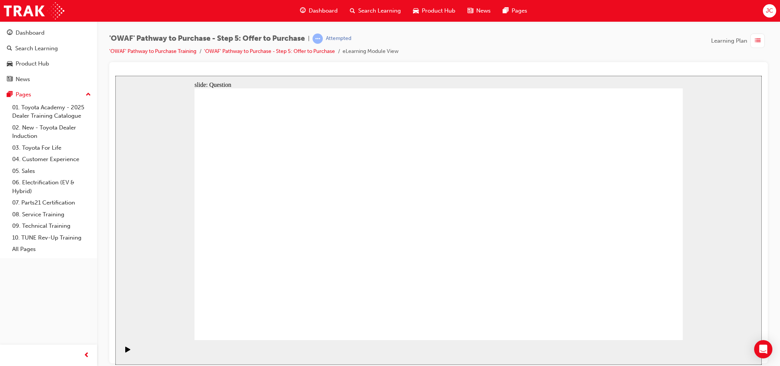
checkbox input "true"
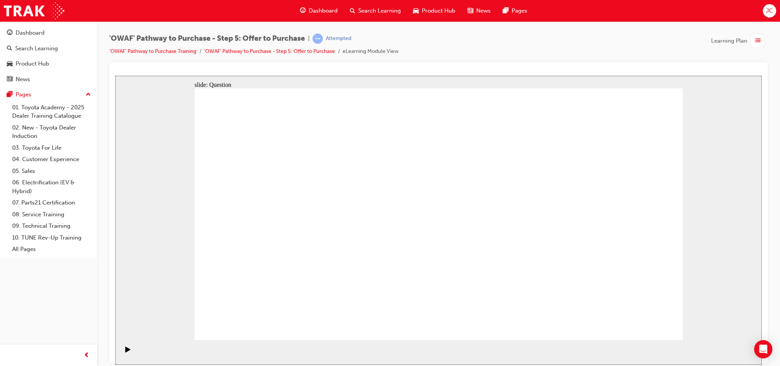
checkbox input "true"
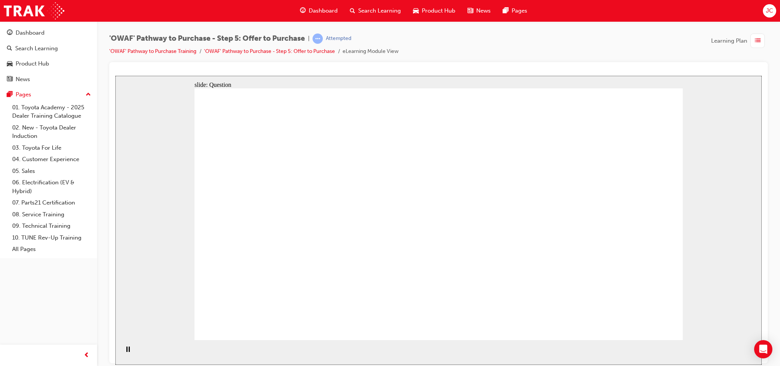
radio input "true"
drag, startPoint x: 683, startPoint y: 313, endPoint x: 634, endPoint y: 330, distance: 51.9
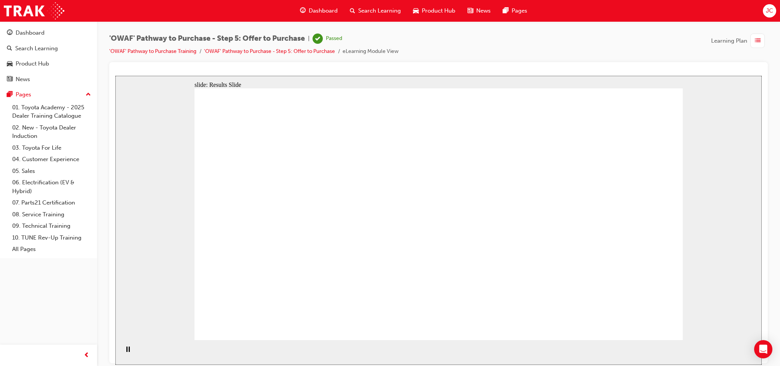
click at [519, 244] on div "slide: Results Slide YOUR SCORE 80 % PASSING SCORE: 80 % Rectangle 1 Quiz resul…" at bounding box center [438, 219] width 646 height 289
click at [177, 49] on link "'OWAF' Pathway to Purchase Training" at bounding box center [152, 51] width 87 height 6
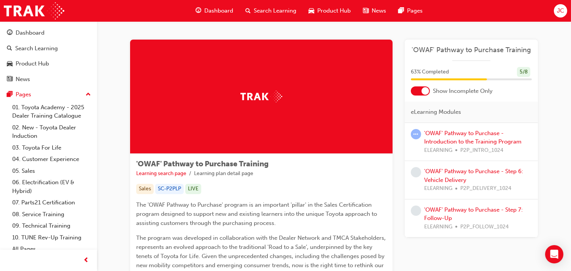
drag, startPoint x: 738, startPoint y: 0, endPoint x: 366, endPoint y: 168, distance: 408.0
click at [366, 168] on div "'OWAF' Pathway to Purchase Training Learning search page Learning plan detail p…" at bounding box center [261, 169] width 250 height 18
click at [425, 88] on div at bounding box center [426, 91] width 8 height 8
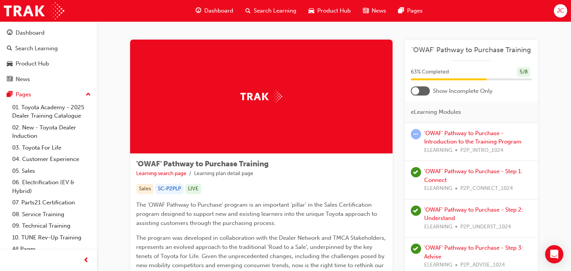
click at [425, 88] on div at bounding box center [420, 90] width 19 height 9
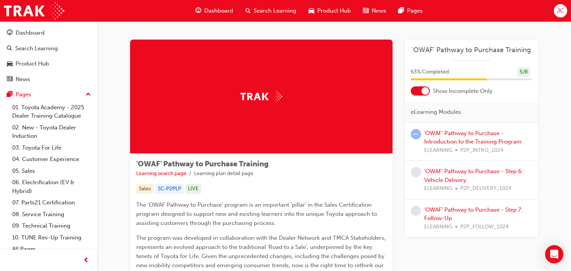
click at [425, 88] on div at bounding box center [426, 91] width 8 height 8
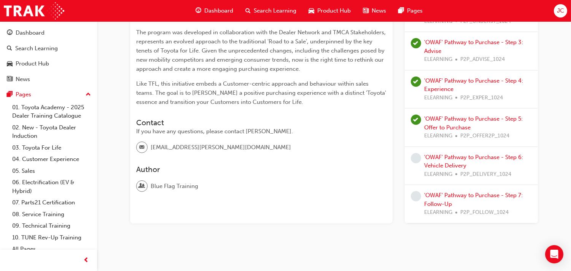
scroll to position [213, 0]
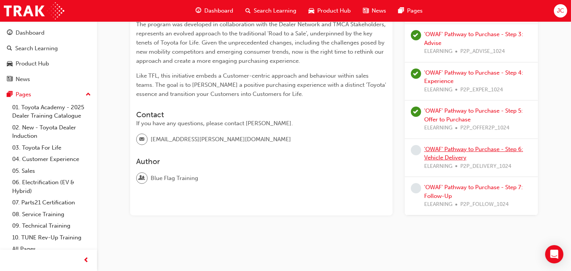
click at [458, 151] on link "'OWAF' Pathway to Purchase - Step 6: Vehicle Delivery" at bounding box center [473, 154] width 99 height 16
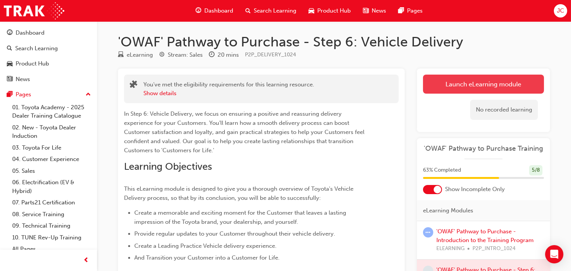
click at [506, 82] on link "Launch eLearning module" at bounding box center [483, 84] width 121 height 19
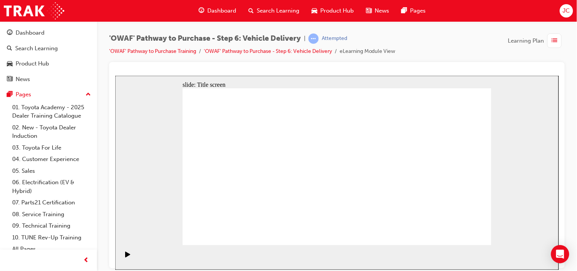
drag, startPoint x: 327, startPoint y: 239, endPoint x: 352, endPoint y: 210, distance: 38.0
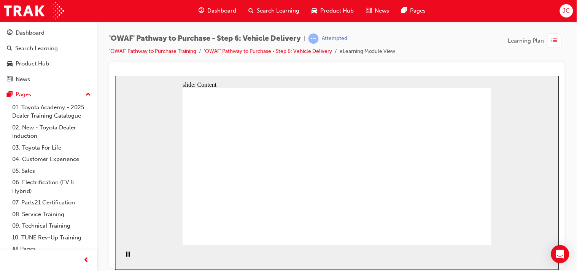
drag, startPoint x: 468, startPoint y: 236, endPoint x: 387, endPoint y: 228, distance: 81.4
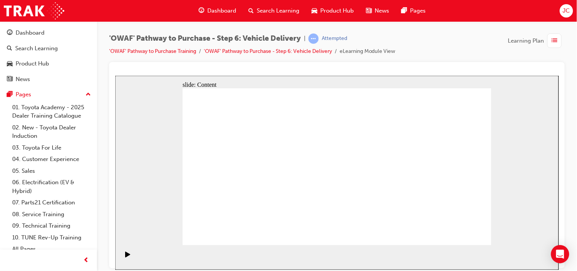
drag, startPoint x: 232, startPoint y: 148, endPoint x: 229, endPoint y: 150, distance: 4.1
drag, startPoint x: 229, startPoint y: 150, endPoint x: 245, endPoint y: 166, distance: 22.1
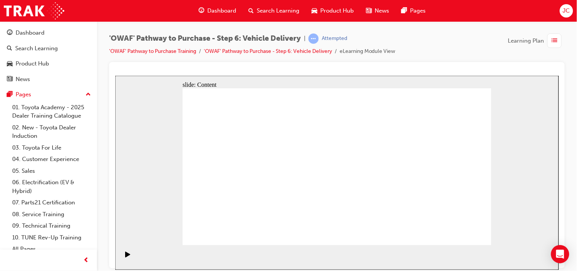
drag, startPoint x: 299, startPoint y: 132, endPoint x: 280, endPoint y: 132, distance: 19.8
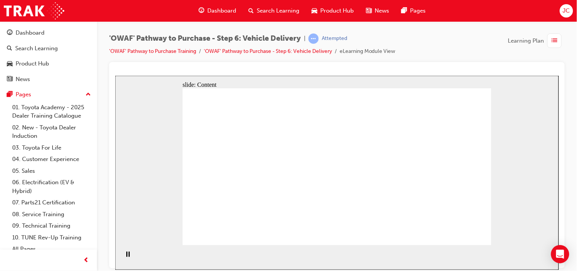
drag, startPoint x: 430, startPoint y: 158, endPoint x: 428, endPoint y: 162, distance: 4.1
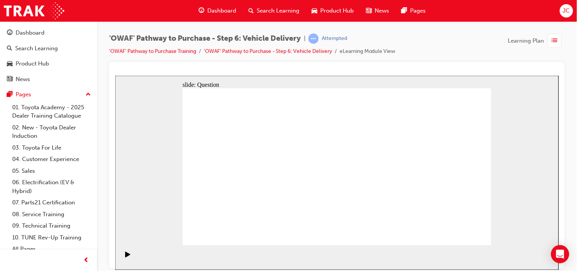
radio input "true"
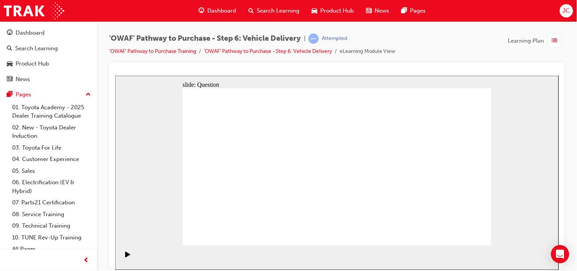
drag, startPoint x: 446, startPoint y: 232, endPoint x: 452, endPoint y: 231, distance: 6.6
drag, startPoint x: 390, startPoint y: 201, endPoint x: 393, endPoint y: 154, distance: 46.9
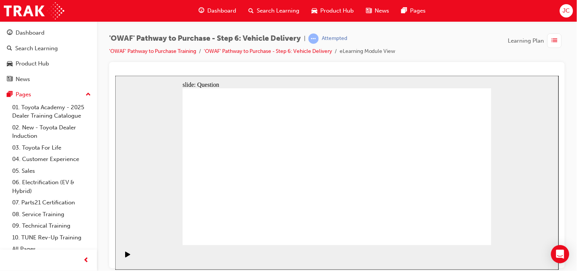
drag, startPoint x: 392, startPoint y: 154, endPoint x: 358, endPoint y: 243, distance: 94.8
drag, startPoint x: 348, startPoint y: 197, endPoint x: 408, endPoint y: 144, distance: 80.9
drag, startPoint x: 384, startPoint y: 197, endPoint x: 252, endPoint y: 175, distance: 134.2
drag, startPoint x: 287, startPoint y: 217, endPoint x: 295, endPoint y: 151, distance: 65.9
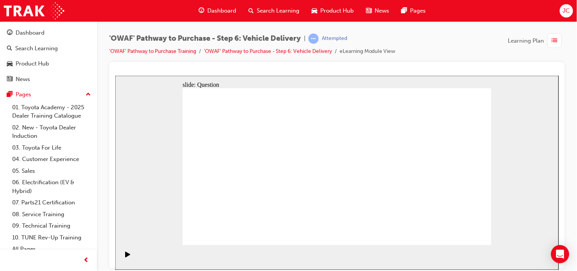
drag, startPoint x: 287, startPoint y: 158, endPoint x: 288, endPoint y: 223, distance: 64.7
drag, startPoint x: 373, startPoint y: 208, endPoint x: 381, endPoint y: 191, distance: 18.7
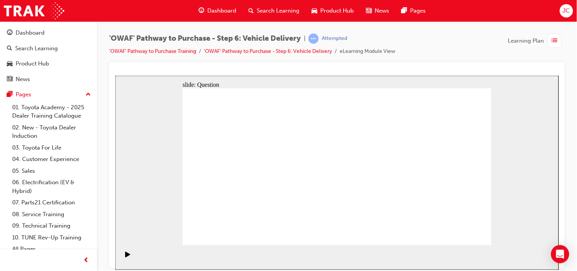
drag, startPoint x: 299, startPoint y: 215, endPoint x: 311, endPoint y: 151, distance: 64.9
drag, startPoint x: 421, startPoint y: 174, endPoint x: 468, endPoint y: 220, distance: 65.7
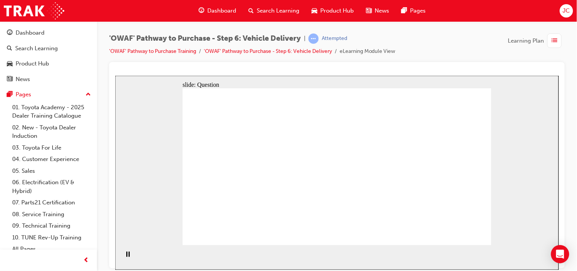
checkbox input "true"
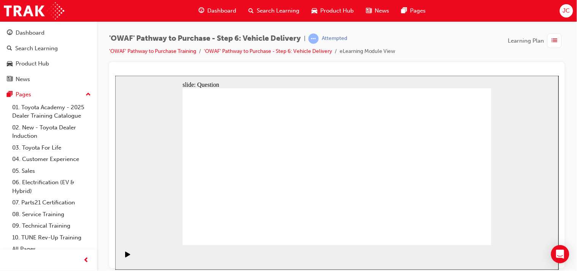
checkbox input "true"
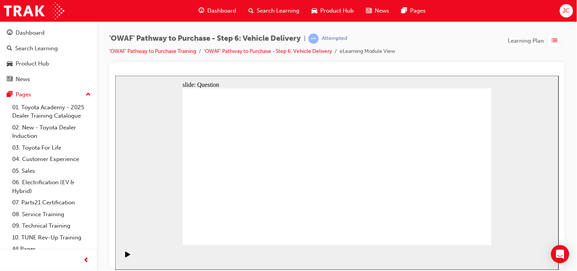
drag, startPoint x: 336, startPoint y: 198, endPoint x: 374, endPoint y: 193, distance: 38.4
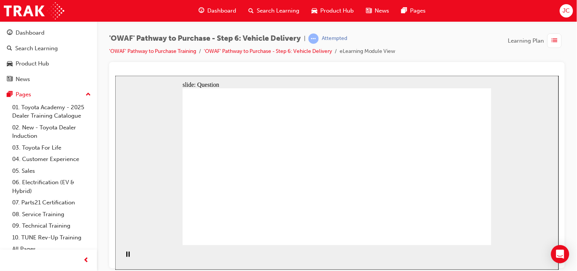
drag, startPoint x: 338, startPoint y: 189, endPoint x: 432, endPoint y: 185, distance: 93.3
drag, startPoint x: 308, startPoint y: 201, endPoint x: 402, endPoint y: 183, distance: 95.2
drag, startPoint x: 440, startPoint y: 192, endPoint x: 352, endPoint y: 199, distance: 88.5
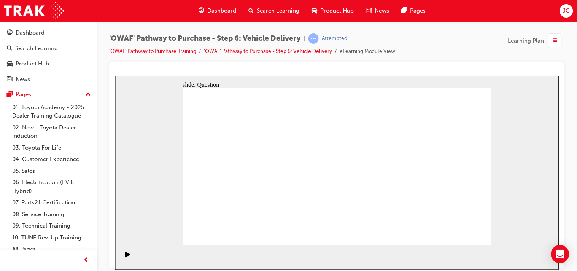
drag, startPoint x: 443, startPoint y: 172, endPoint x: 334, endPoint y: 190, distance: 110.4
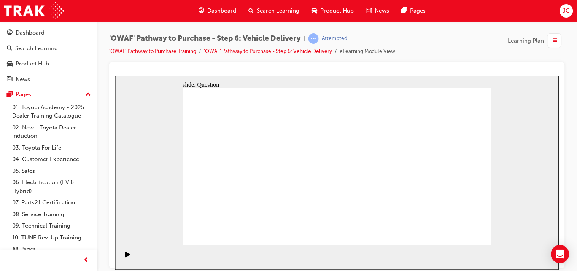
drag, startPoint x: 336, startPoint y: 199, endPoint x: 337, endPoint y: 189, distance: 9.9
drag, startPoint x: 419, startPoint y: 154, endPoint x: 419, endPoint y: 144, distance: 9.9
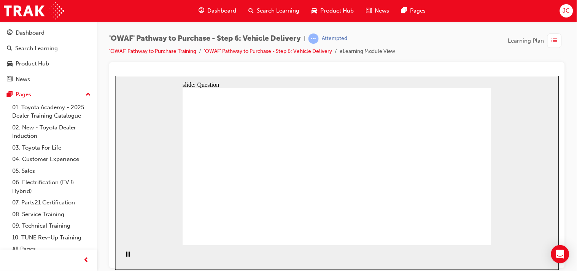
radio input "true"
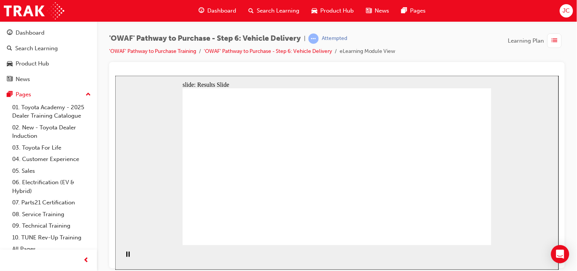
click at [355, 251] on section "Playback Speed 2 1.75 1.5 1.25" at bounding box center [337, 257] width 444 height 25
radio input "true"
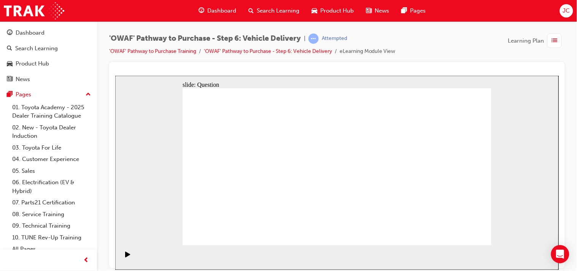
drag, startPoint x: 282, startPoint y: 217, endPoint x: 288, endPoint y: 151, distance: 66.4
drag, startPoint x: 344, startPoint y: 198, endPoint x: 391, endPoint y: 148, distance: 68.9
drag, startPoint x: 392, startPoint y: 202, endPoint x: 270, endPoint y: 169, distance: 126.9
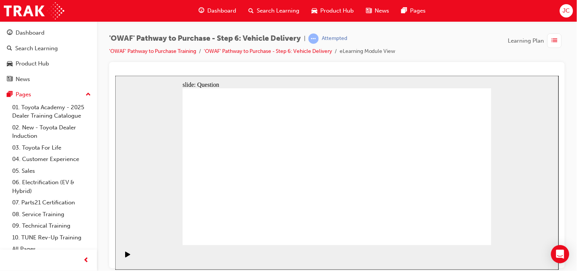
drag, startPoint x: 269, startPoint y: 165, endPoint x: 283, endPoint y: 217, distance: 54.0
drag, startPoint x: 289, startPoint y: 201, endPoint x: 261, endPoint y: 167, distance: 44.4
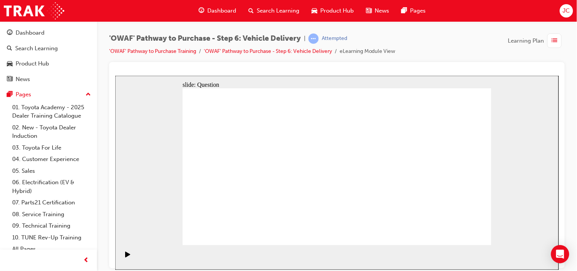
drag, startPoint x: 336, startPoint y: 183, endPoint x: 337, endPoint y: 188, distance: 4.6
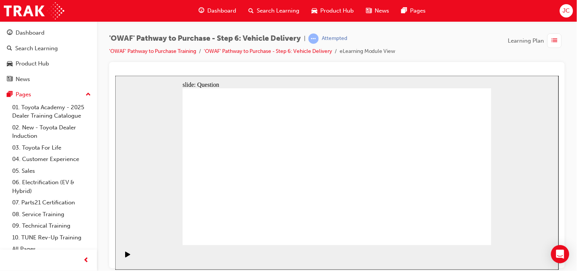
checkbox input "false"
checkbox input "true"
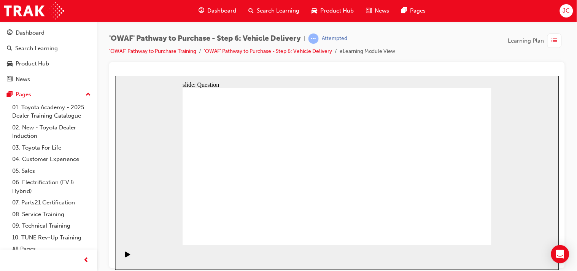
checkbox input "true"
checkbox input "false"
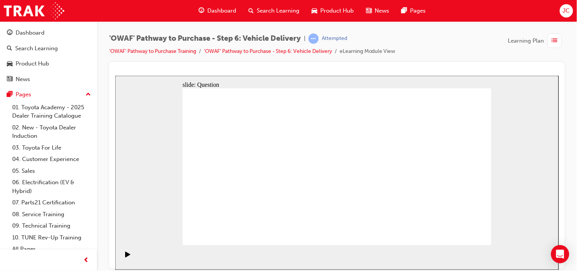
checkbox input "true"
drag, startPoint x: 455, startPoint y: 189, endPoint x: 256, endPoint y: 215, distance: 200.7
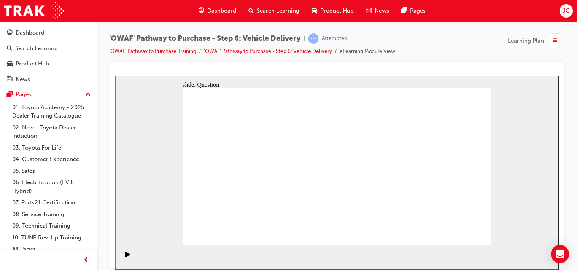
drag, startPoint x: 447, startPoint y: 181, endPoint x: 248, endPoint y: 193, distance: 198.6
drag, startPoint x: 445, startPoint y: 194, endPoint x: 366, endPoint y: 218, distance: 82.7
drag, startPoint x: 451, startPoint y: 185, endPoint x: 282, endPoint y: 205, distance: 170.9
drag, startPoint x: 424, startPoint y: 183, endPoint x: 244, endPoint y: 210, distance: 182.8
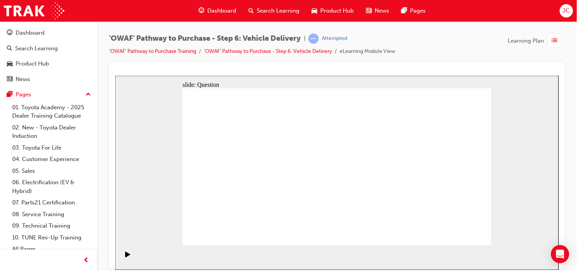
drag, startPoint x: 449, startPoint y: 188, endPoint x: 358, endPoint y: 204, distance: 91.7
drag, startPoint x: 448, startPoint y: 186, endPoint x: 259, endPoint y: 190, distance: 188.8
drag, startPoint x: 435, startPoint y: 189, endPoint x: 255, endPoint y: 202, distance: 180.8
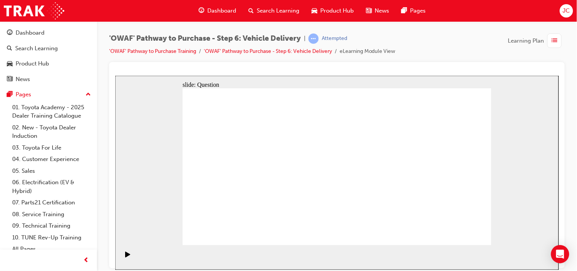
radio input "true"
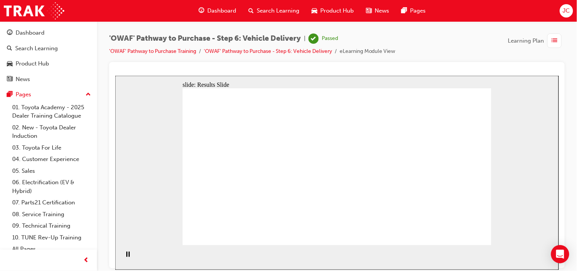
click at [177, 52] on link "'OWAF' Pathway to Purchase Training" at bounding box center [152, 51] width 87 height 6
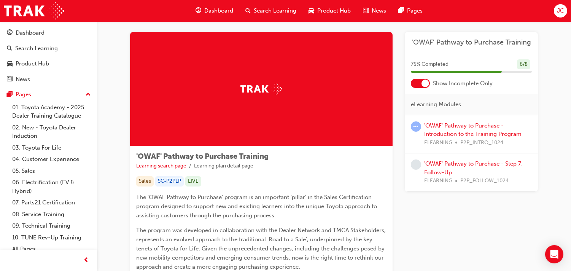
scroll to position [2, 0]
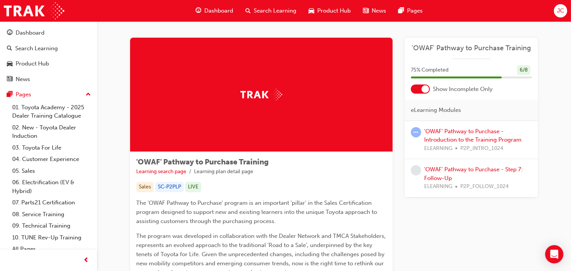
click at [422, 89] on div at bounding box center [426, 89] width 8 height 8
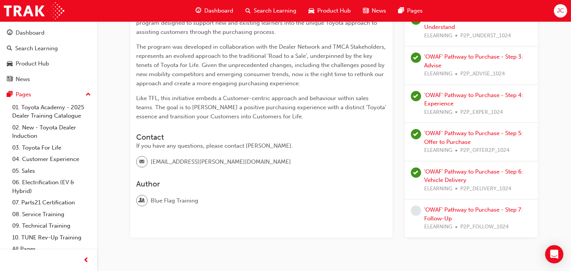
scroll to position [213, 0]
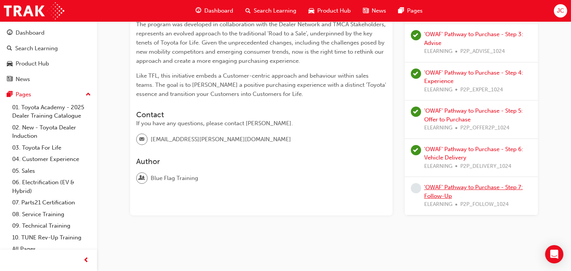
click at [459, 189] on link "'OWAF' Pathway to Purchase - Step 7: Follow-Up" at bounding box center [473, 192] width 99 height 16
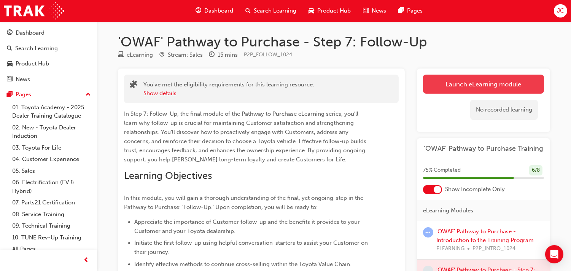
click at [468, 82] on link "Launch eLearning module" at bounding box center [483, 84] width 121 height 19
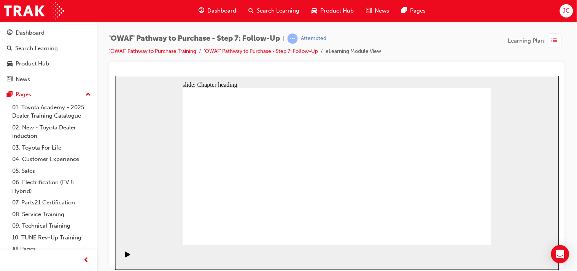
drag, startPoint x: 94, startPoint y: 188, endPoint x: 80, endPoint y: 149, distance: 41.6
click at [455, 61] on div "'OWAF' Pathway to Purchase - Step 7: Follow-Up | Attempted 'OWAF' Pathway to Pu…" at bounding box center [337, 47] width 456 height 29
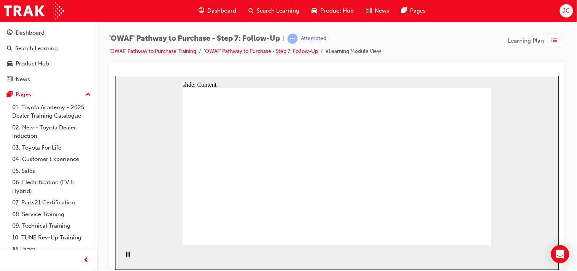
drag, startPoint x: 451, startPoint y: 157, endPoint x: 442, endPoint y: 196, distance: 40.1
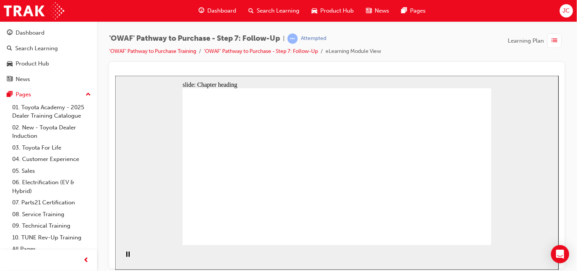
click at [435, 252] on section "Playback Speed 2 1.75 1.5 1.25 Normal" at bounding box center [337, 257] width 444 height 25
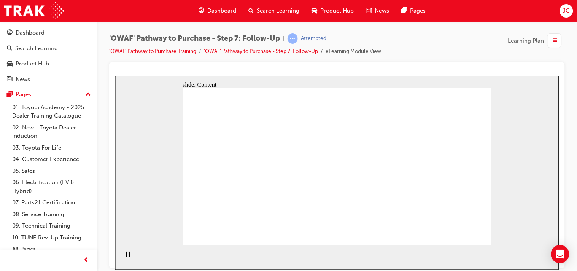
drag, startPoint x: 276, startPoint y: 151, endPoint x: 286, endPoint y: 152, distance: 10.0
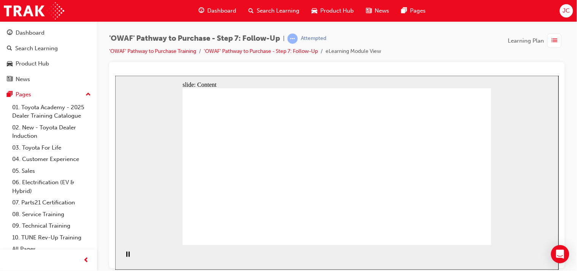
drag, startPoint x: 315, startPoint y: 129, endPoint x: 269, endPoint y: 127, distance: 45.7
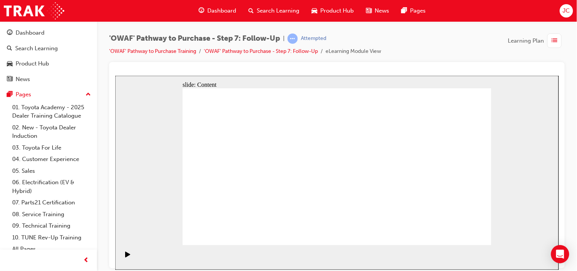
drag, startPoint x: 469, startPoint y: 239, endPoint x: 465, endPoint y: 232, distance: 8.4
drag, startPoint x: 356, startPoint y: 124, endPoint x: 356, endPoint y: 143, distance: 19.0
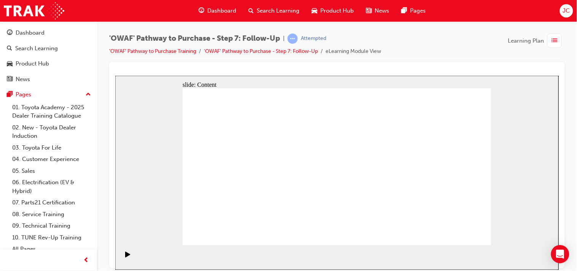
drag, startPoint x: 357, startPoint y: 205, endPoint x: 357, endPoint y: 195, distance: 10.3
drag, startPoint x: 464, startPoint y: 228, endPoint x: 464, endPoint y: 232, distance: 4.6
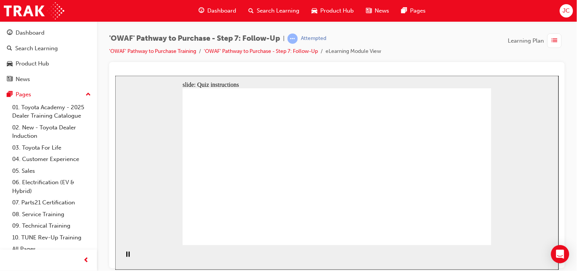
radio input "true"
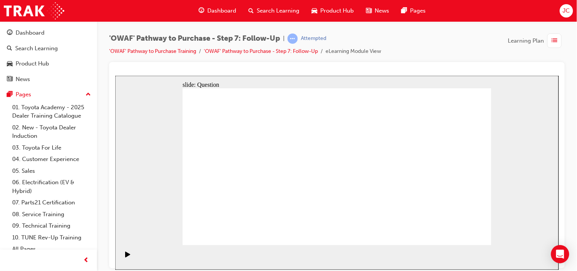
radio input "true"
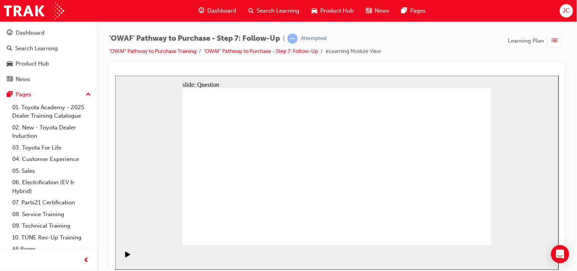
drag, startPoint x: 332, startPoint y: 210, endPoint x: 344, endPoint y: 214, distance: 12.3
drag, startPoint x: 299, startPoint y: 207, endPoint x: 350, endPoint y: 143, distance: 81.8
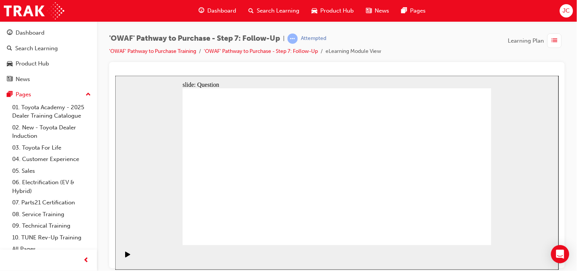
drag, startPoint x: 339, startPoint y: 212, endPoint x: 267, endPoint y: 166, distance: 85.2
drag, startPoint x: 393, startPoint y: 212, endPoint x: 308, endPoint y: 203, distance: 85.3
drag, startPoint x: 293, startPoint y: 220, endPoint x: 292, endPoint y: 176, distance: 44.5
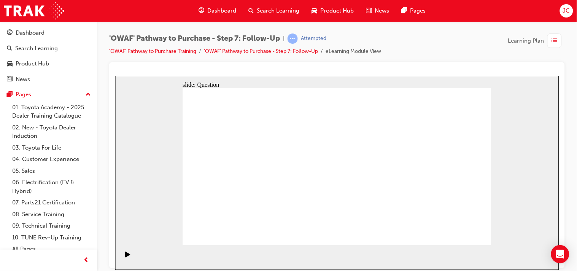
drag, startPoint x: 299, startPoint y: 174, endPoint x: 385, endPoint y: 205, distance: 91.4
drag, startPoint x: 401, startPoint y: 207, endPoint x: 299, endPoint y: 180, distance: 105.7
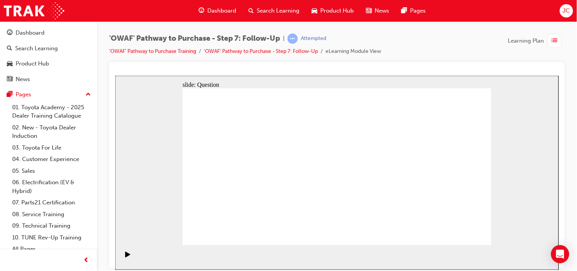
drag, startPoint x: 285, startPoint y: 225, endPoint x: 291, endPoint y: 183, distance: 42.3
radio input "true"
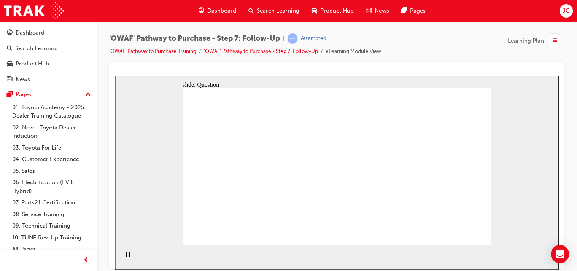
drag, startPoint x: 462, startPoint y: 227, endPoint x: 462, endPoint y: 238, distance: 11.4
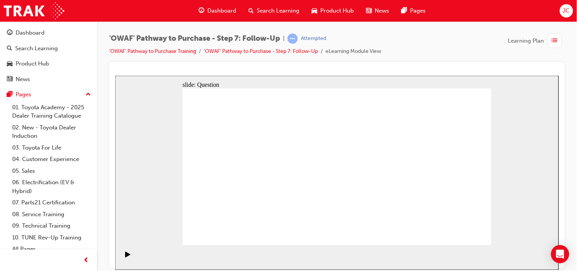
radio input "false"
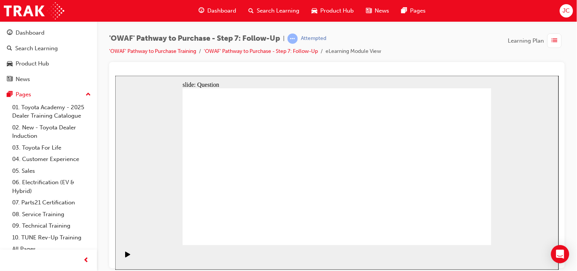
radio input "true"
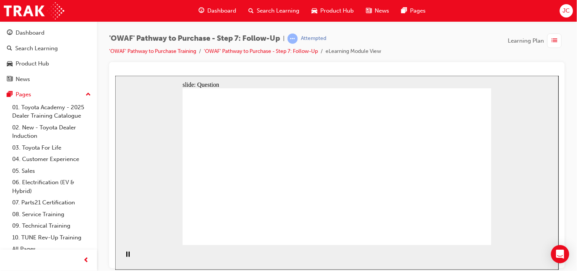
radio input "false"
radio input "true"
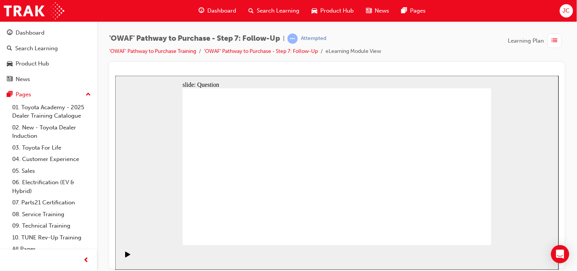
drag, startPoint x: 472, startPoint y: 239, endPoint x: 387, endPoint y: 221, distance: 86.6
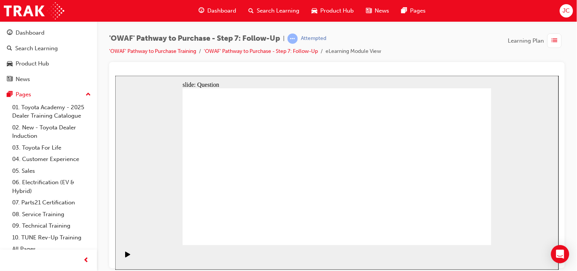
radio input "true"
drag, startPoint x: 392, startPoint y: 209, endPoint x: 344, endPoint y: 151, distance: 74.6
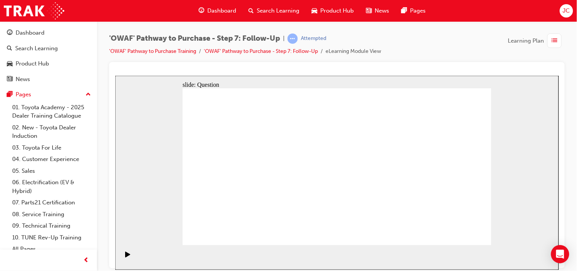
drag, startPoint x: 337, startPoint y: 206, endPoint x: 278, endPoint y: 166, distance: 71.8
drag, startPoint x: 283, startPoint y: 206, endPoint x: 295, endPoint y: 176, distance: 32.3
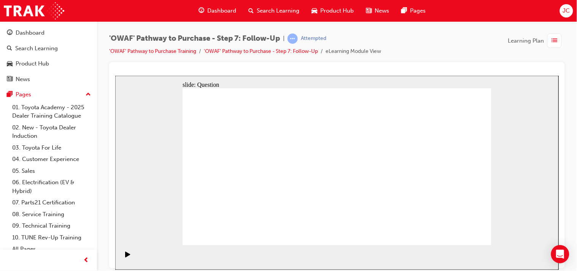
drag, startPoint x: 291, startPoint y: 177, endPoint x: 234, endPoint y: 228, distance: 75.7
drag, startPoint x: 269, startPoint y: 225, endPoint x: 276, endPoint y: 179, distance: 46.6
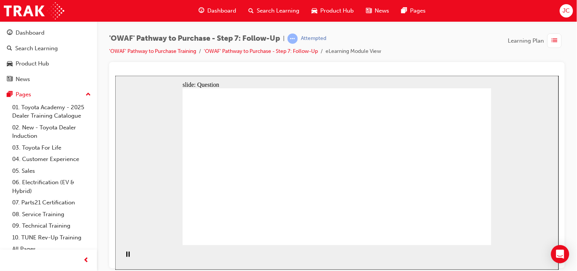
radio input "true"
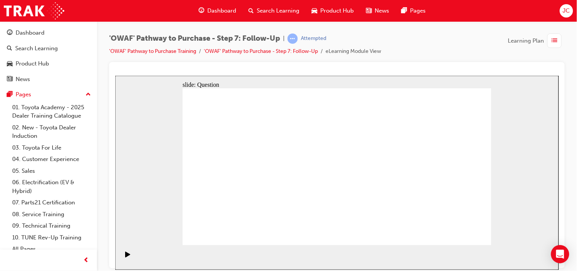
radio input "true"
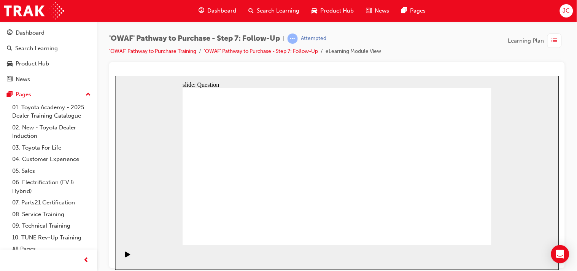
radio input "true"
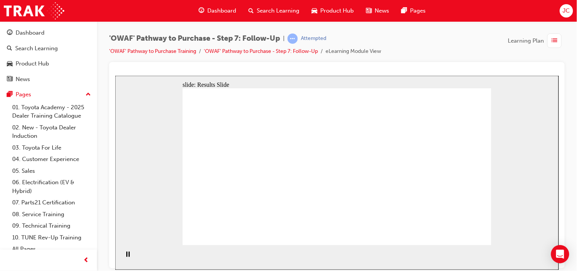
radio input "true"
drag, startPoint x: 465, startPoint y: 226, endPoint x: 467, endPoint y: 236, distance: 9.7
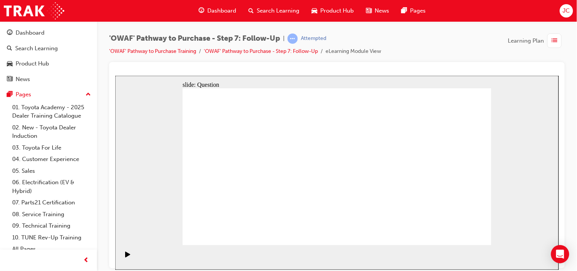
drag, startPoint x: 395, startPoint y: 206, endPoint x: 342, endPoint y: 147, distance: 79.3
drag, startPoint x: 334, startPoint y: 209, endPoint x: 263, endPoint y: 170, distance: 80.9
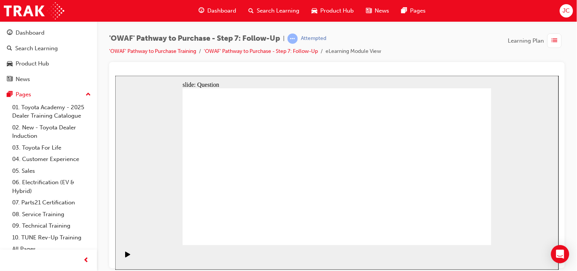
drag, startPoint x: 289, startPoint y: 212, endPoint x: 289, endPoint y: 205, distance: 6.8
drag, startPoint x: 289, startPoint y: 207, endPoint x: 290, endPoint y: 183, distance: 24.7
drag, startPoint x: 339, startPoint y: 148, endPoint x: 290, endPoint y: 185, distance: 61.4
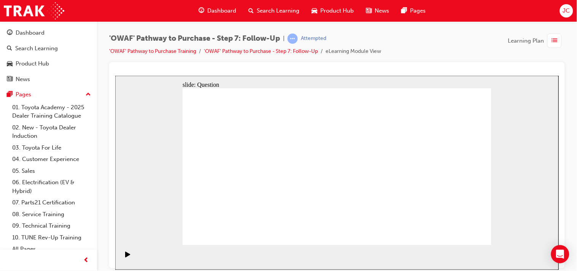
drag, startPoint x: 291, startPoint y: 179, endPoint x: 302, endPoint y: 178, distance: 10.3
drag, startPoint x: 291, startPoint y: 210, endPoint x: 346, endPoint y: 152, distance: 80.0
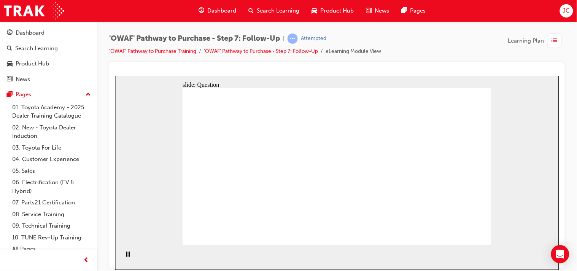
radio input "true"
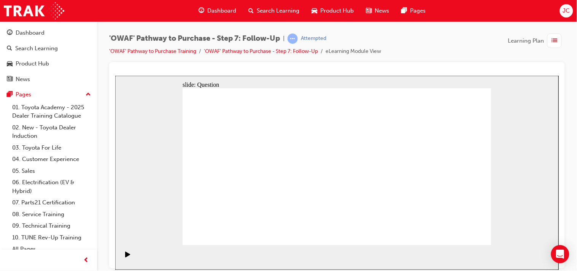
radio input "true"
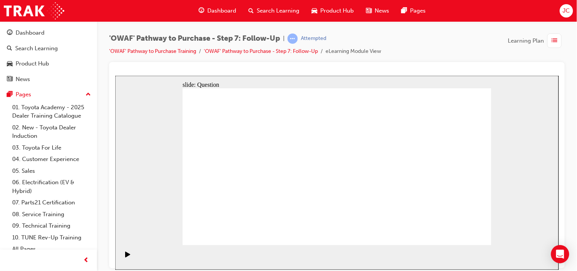
click at [165, 53] on link "'OWAF' Pathway to Purchase Training" at bounding box center [152, 51] width 87 height 6
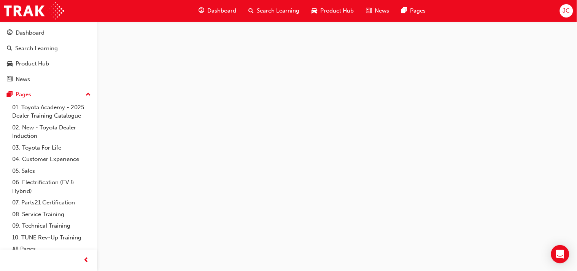
click at [165, 53] on div at bounding box center [288, 135] width 577 height 271
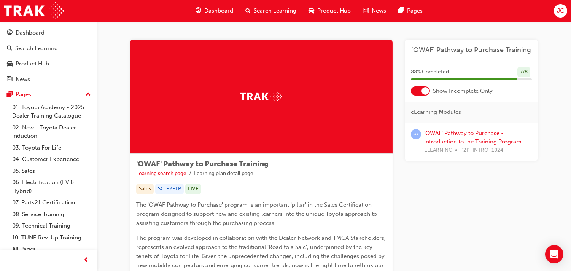
click at [420, 89] on div at bounding box center [420, 90] width 19 height 9
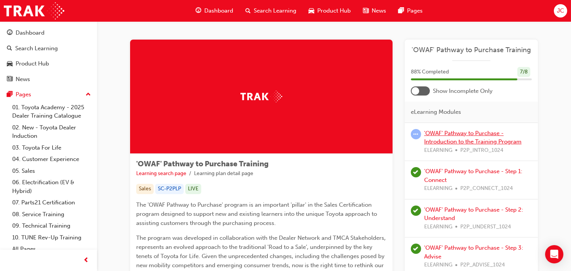
click at [460, 135] on link "'OWAF' Pathway to Purchase - Introduction to the Training Program" at bounding box center [472, 138] width 97 height 16
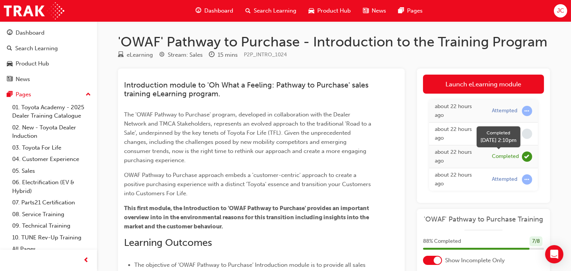
click at [522, 156] on div at bounding box center [527, 156] width 10 height 10
drag, startPoint x: 522, startPoint y: 156, endPoint x: 462, endPoint y: 167, distance: 60.6
click at [462, 167] on tr "about 22 hours ago Completed" at bounding box center [483, 156] width 109 height 23
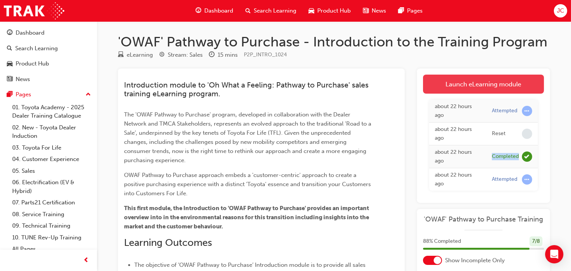
click at [480, 85] on link "Launch eLearning module" at bounding box center [483, 84] width 121 height 19
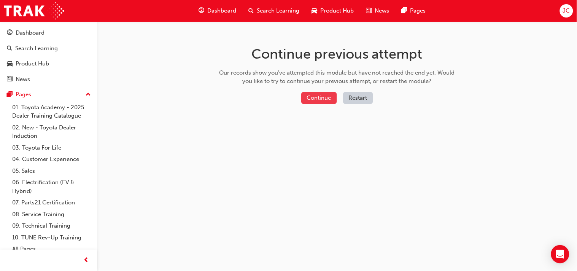
click at [322, 97] on button "Continue" at bounding box center [319, 98] width 36 height 13
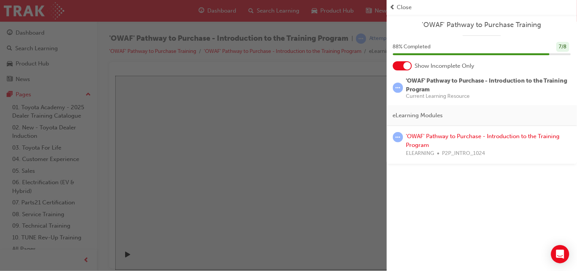
click at [352, 181] on div "button" at bounding box center [193, 135] width 387 height 271
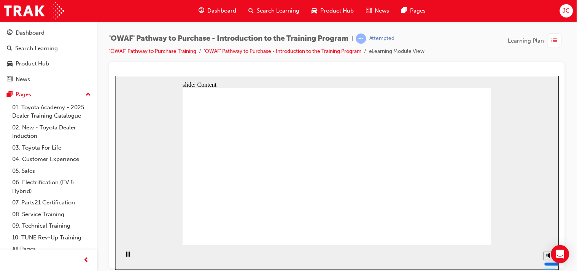
click at [548, 100] on div "slide: Content Rectangle arrow_red.png BACK NEXT BACK NEXT Back to top Playback…" at bounding box center [337, 172] width 444 height 194
click at [103, 94] on div "'OWAF' Pathway to Purchase - Introduction to the Training Program | Attempted '…" at bounding box center [337, 136] width 480 height 231
click at [264, 245] on section "Playback Speed 2 1.75 1.5 1.25 Normal" at bounding box center [337, 257] width 444 height 25
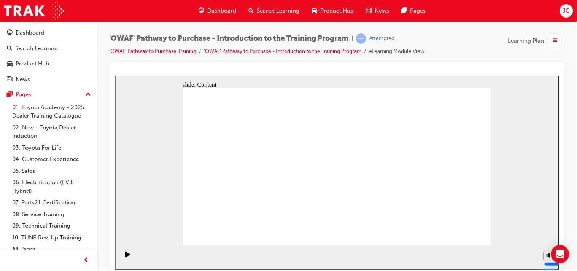
drag, startPoint x: 332, startPoint y: 162, endPoint x: 332, endPoint y: 109, distance: 52.5
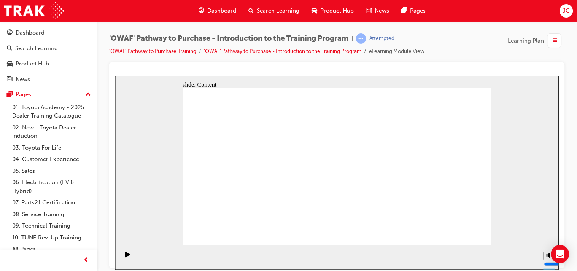
click at [460, 69] on div at bounding box center [337, 72] width 444 height 8
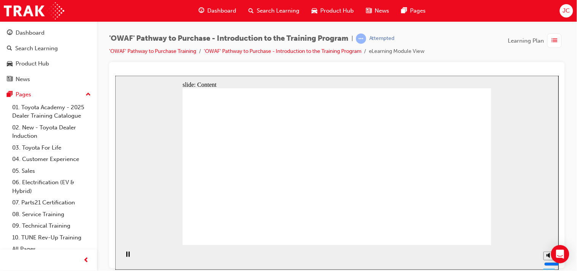
drag, startPoint x: 462, startPoint y: 228, endPoint x: 465, endPoint y: 233, distance: 6.1
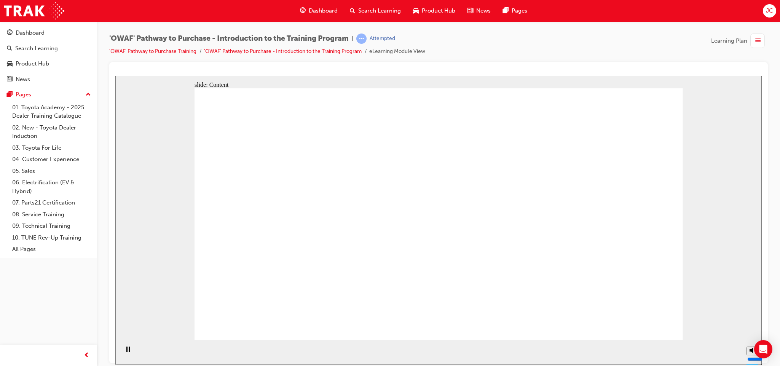
drag, startPoint x: 383, startPoint y: 171, endPoint x: 382, endPoint y: 179, distance: 8.0
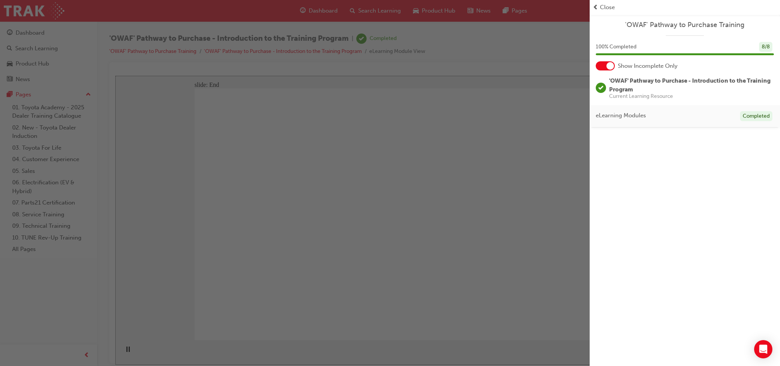
click at [577, 271] on div "'OWAF' Pathway to Purchase Training 100 % Completed 8 / 8 Show Incomplete Only …" at bounding box center [684, 183] width 190 height 366
click at [418, 269] on div "button" at bounding box center [294, 183] width 589 height 366
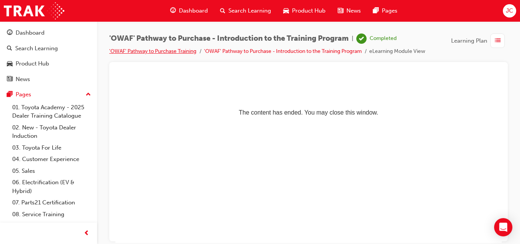
drag, startPoint x: 745, startPoint y: 9, endPoint x: 171, endPoint y: 53, distance: 576.3
click at [171, 53] on link "'OWAF' Pathway to Purchase Training" at bounding box center [152, 51] width 87 height 6
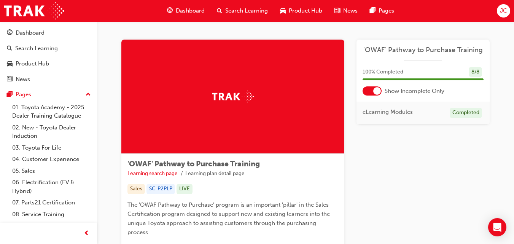
click at [377, 90] on div at bounding box center [377, 91] width 8 height 8
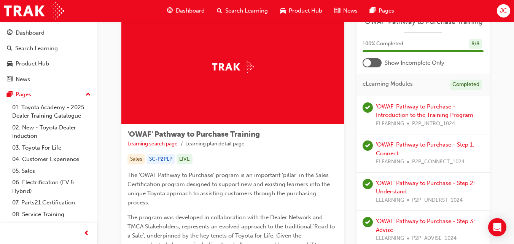
scroll to position [25, 0]
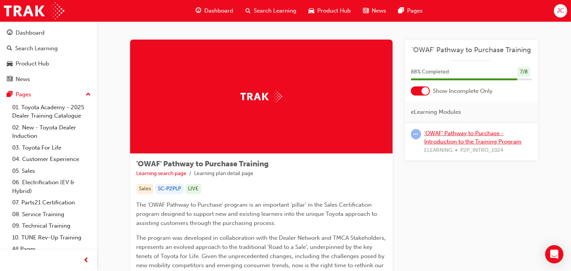
click at [462, 135] on link "'OWAF' Pathway to Purchase - Introduction to the Training Program" at bounding box center [472, 138] width 97 height 16
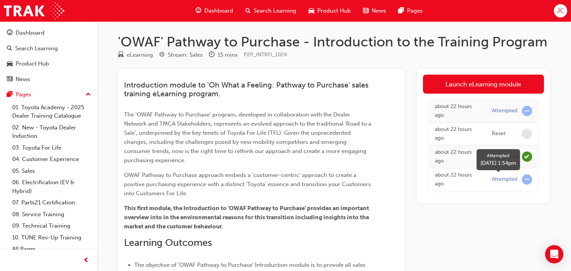
click at [527, 179] on span "learningRecordVerb_ATTEMPT-icon" at bounding box center [527, 179] width 10 height 10
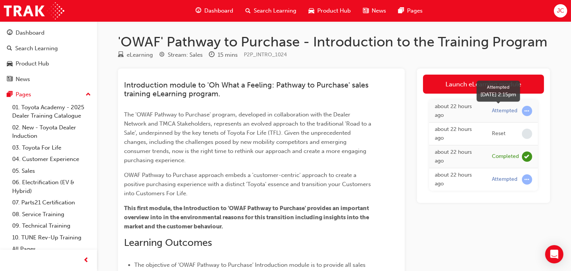
click at [526, 109] on span "learningRecordVerb_ATTEMPT-icon" at bounding box center [527, 111] width 10 height 10
